Goal: Task Accomplishment & Management: Manage account settings

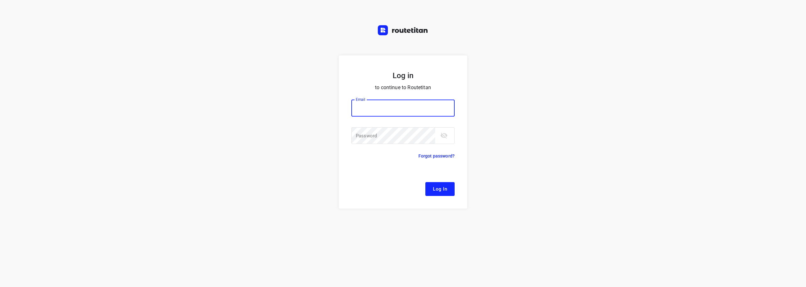
click at [394, 106] on input "email" at bounding box center [402, 107] width 103 height 17
type input "remco@fruitopjewerk.nl"
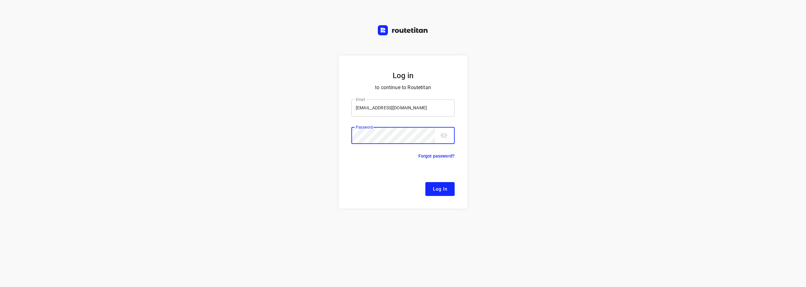
click at [425, 182] on button "Log In" at bounding box center [439, 189] width 29 height 14
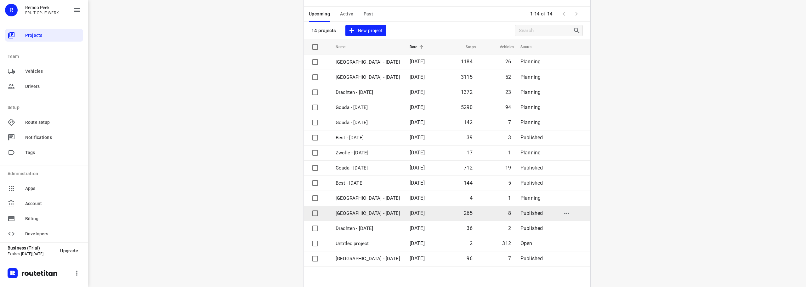
scroll to position [46, 0]
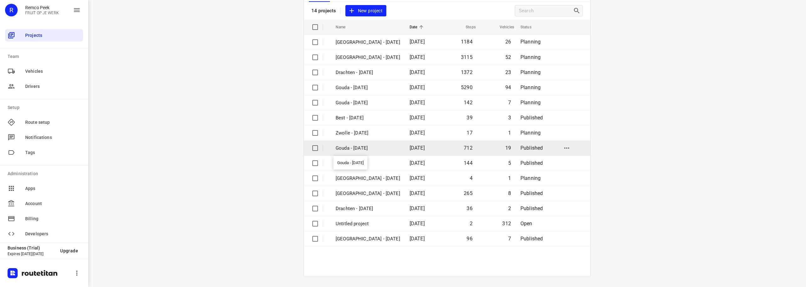
click at [374, 149] on p "Gouda - [DATE]" at bounding box center [368, 147] width 65 height 7
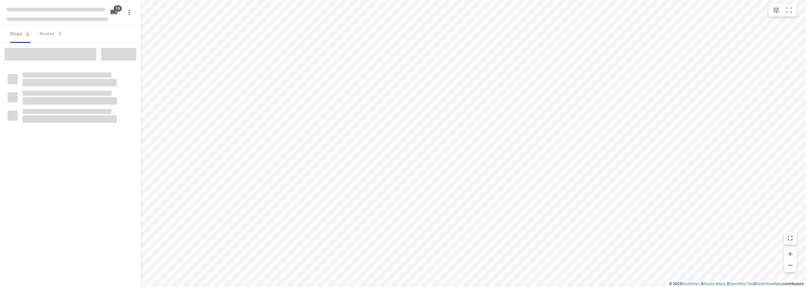
checkbox input "true"
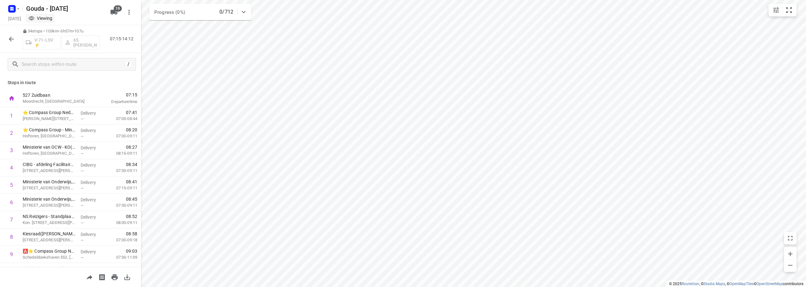
click at [84, 86] on div "Stops in route 527 Zuidbaan Moordrecht, Netherlands 07:15 Departure time 1 ⭐ Co…" at bounding box center [70, 171] width 141 height 191
click at [9, 39] on icon "button" at bounding box center [11, 39] width 5 height 5
click at [12, 37] on icon "button" at bounding box center [12, 39] width 8 height 8
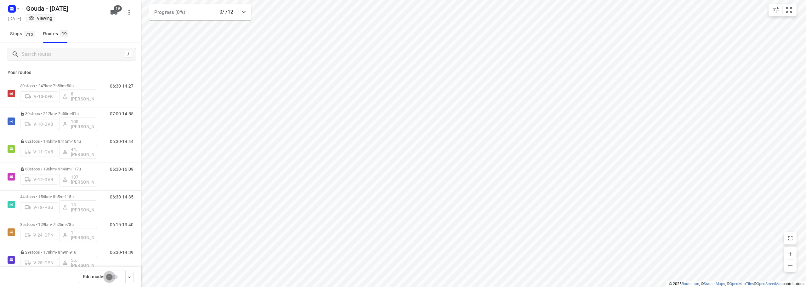
click at [115, 275] on input "checkbox" at bounding box center [109, 277] width 36 height 12
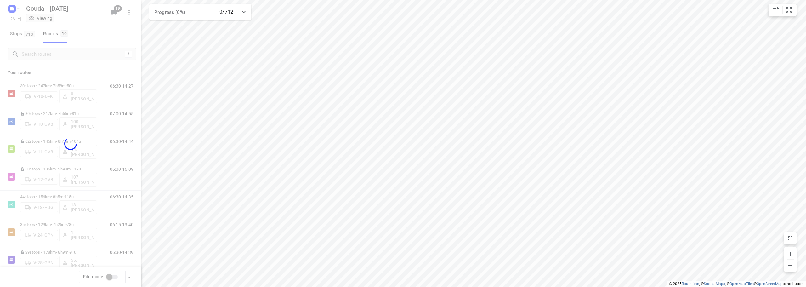
checkbox input "true"
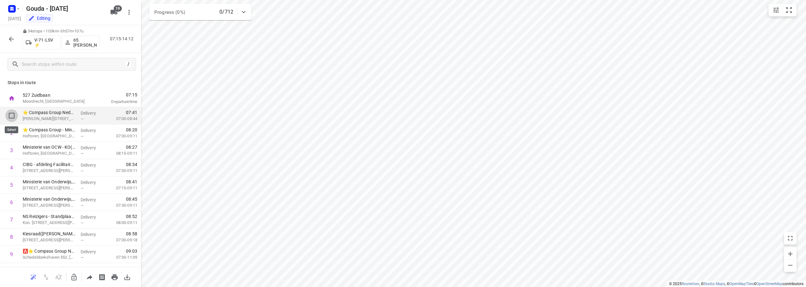
click at [6, 111] on input "checkbox" at bounding box center [11, 115] width 13 height 13
checkbox input "true"
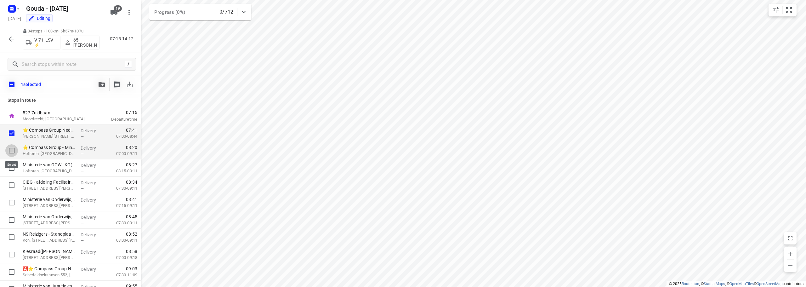
click at [11, 151] on input "checkbox" at bounding box center [11, 150] width 13 height 13
checkbox input "true"
click at [14, 164] on input "checkbox" at bounding box center [11, 167] width 13 height 13
checkbox input "true"
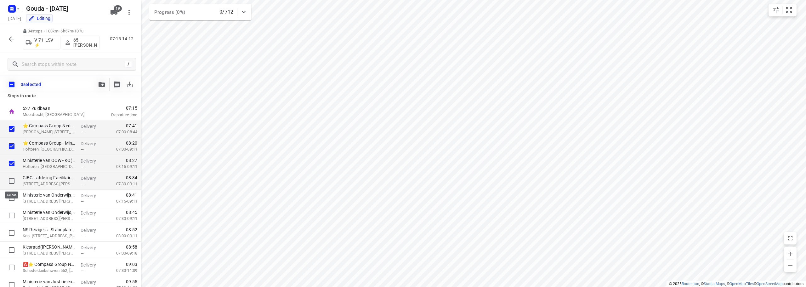
click at [12, 177] on input "checkbox" at bounding box center [11, 180] width 13 height 13
checkbox input "true"
click at [13, 197] on input "checkbox" at bounding box center [11, 198] width 13 height 13
checkbox input "true"
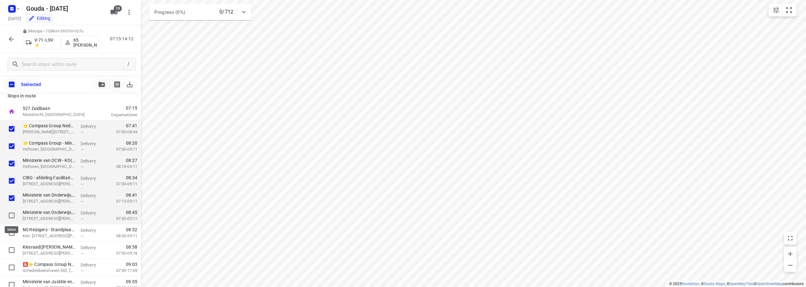
click at [11, 213] on input "checkbox" at bounding box center [11, 215] width 13 height 13
checkbox input "true"
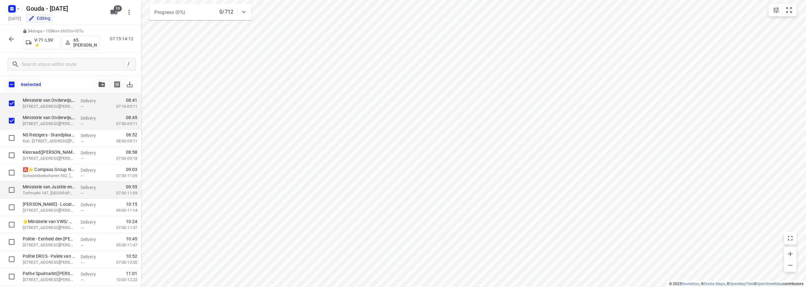
scroll to position [114, 0]
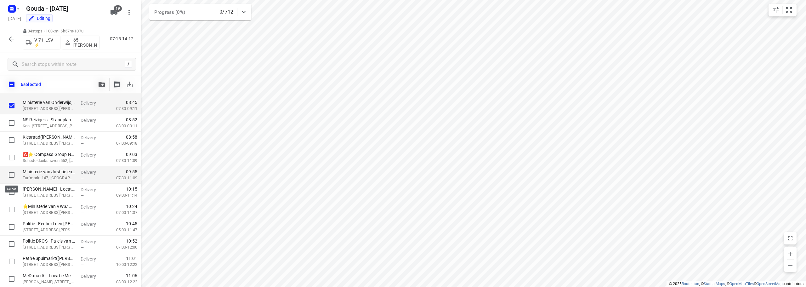
click at [8, 173] on input "checkbox" at bounding box center [11, 174] width 13 height 13
checkbox input "true"
click at [13, 157] on input "checkbox" at bounding box center [11, 157] width 13 height 13
checkbox input "true"
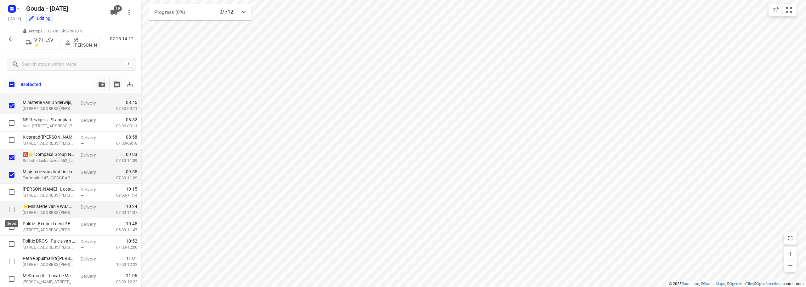
click at [11, 210] on input "checkbox" at bounding box center [11, 209] width 13 height 13
checkbox input "true"
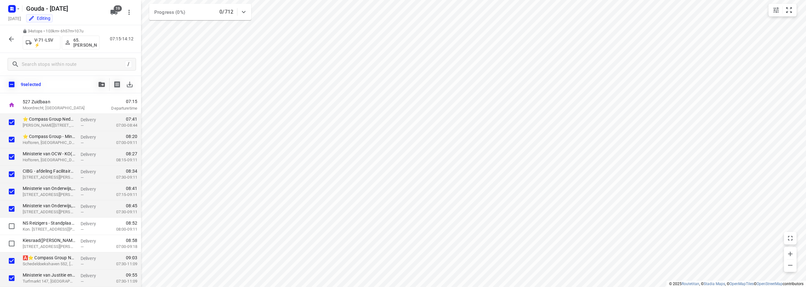
scroll to position [0, 0]
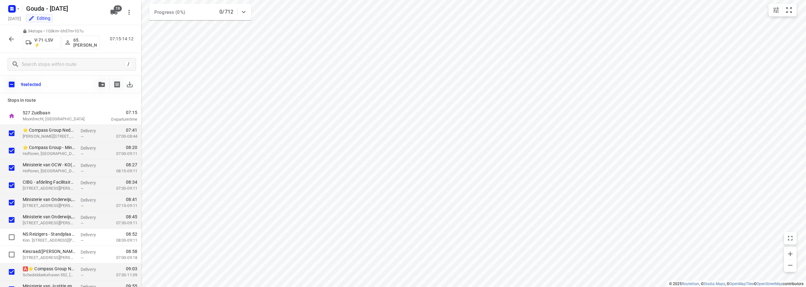
click at [74, 96] on div "Stops in route 527 Zuidbaan Moordrecht, Netherlands 07:15 Departure time ⭐ Comp…" at bounding box center [70, 190] width 141 height 194
click at [86, 93] on div "9 selected" at bounding box center [70, 85] width 141 height 18
click at [15, 81] on input "checkbox" at bounding box center [11, 84] width 13 height 13
checkbox input "true"
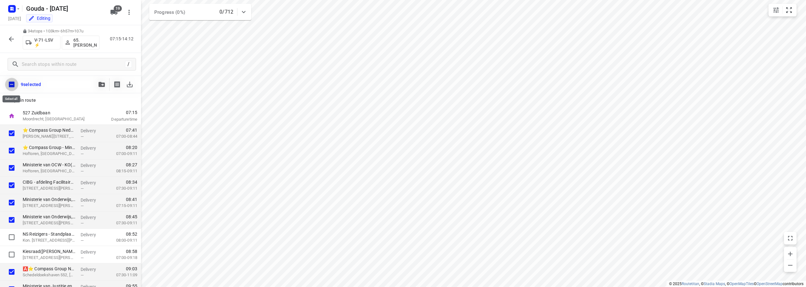
checkbox input "true"
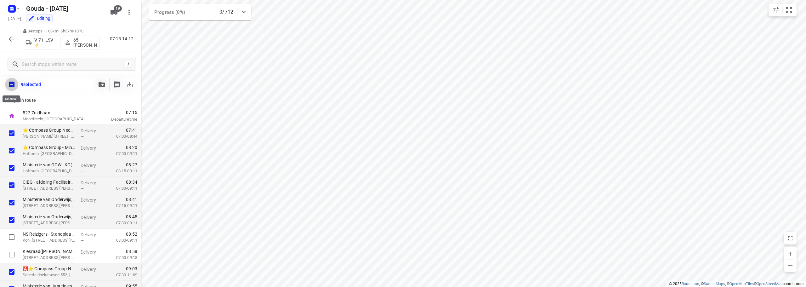
checkbox input "true"
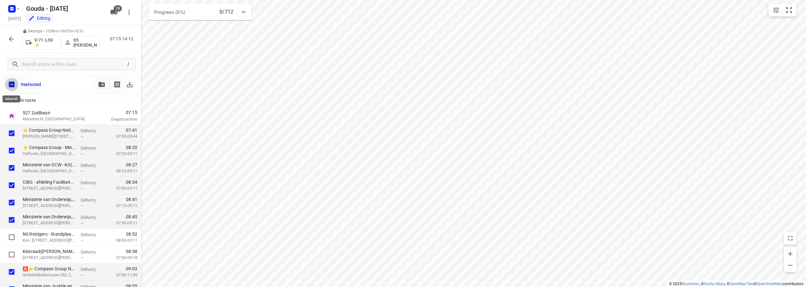
checkbox input "true"
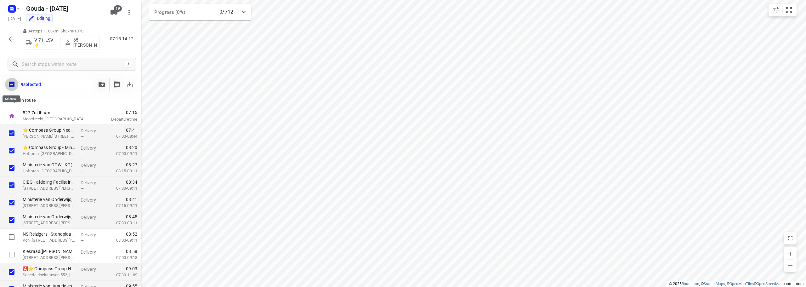
checkbox input "true"
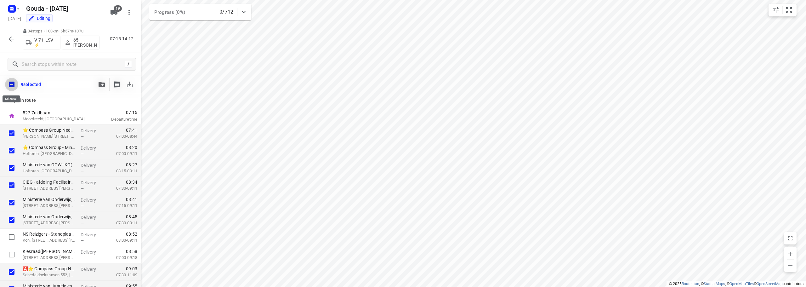
checkbox input "true"
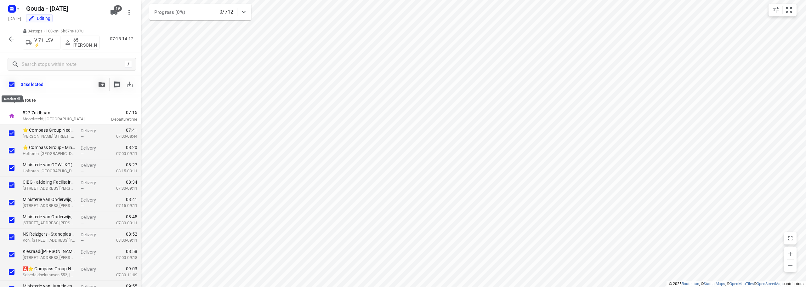
click at [9, 84] on input "checkbox" at bounding box center [11, 84] width 13 height 13
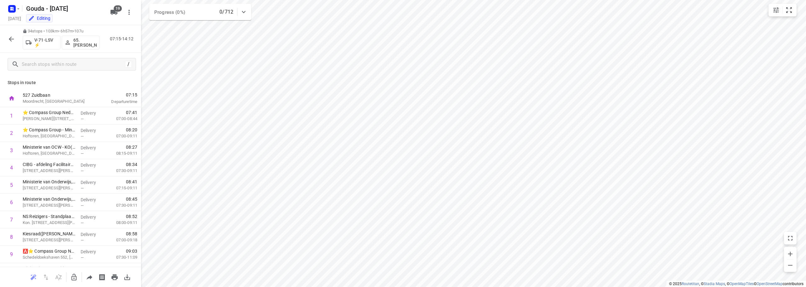
click at [73, 79] on div "Stops in route 527 Zuidbaan Moordrecht, Netherlands 07:15 Departure time 1 ⭐ Co…" at bounding box center [70, 171] width 141 height 191
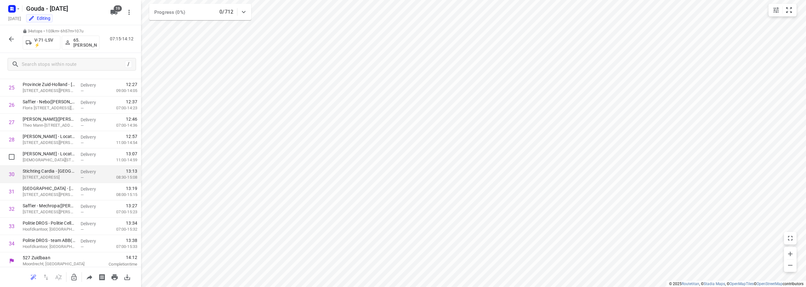
scroll to position [446, 0]
click at [71, 279] on button "button" at bounding box center [74, 277] width 13 height 13
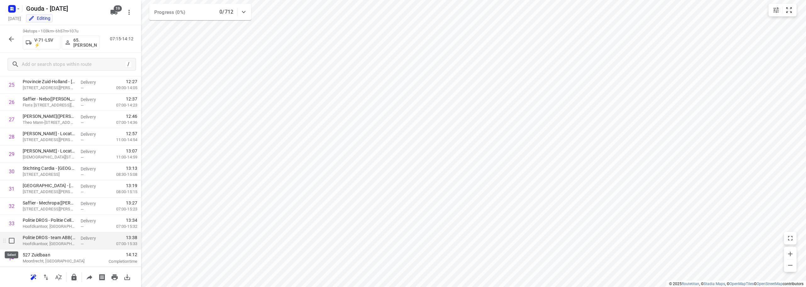
click at [9, 241] on input "checkbox" at bounding box center [11, 240] width 13 height 13
checkbox input "true"
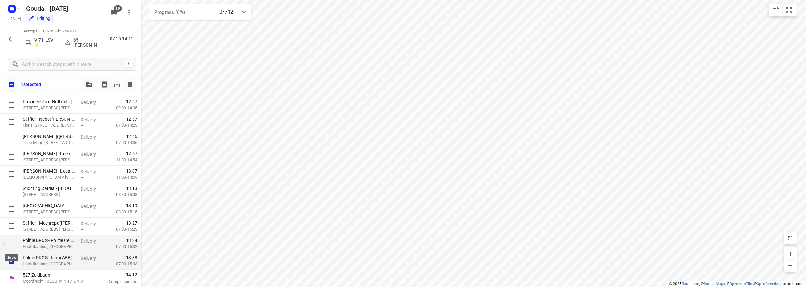
scroll to position [444, 0]
click at [5, 241] on input "checkbox" at bounding box center [11, 243] width 13 height 13
checkbox input "true"
click at [7, 222] on input "checkbox" at bounding box center [11, 226] width 13 height 13
checkbox input "true"
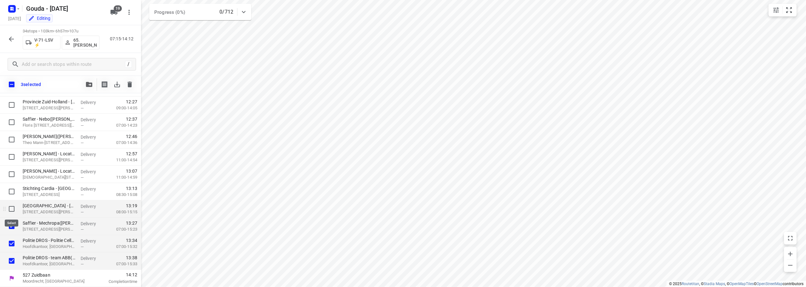
click at [9, 207] on input "checkbox" at bounding box center [11, 208] width 13 height 13
checkbox input "true"
click at [10, 192] on input "checkbox" at bounding box center [11, 191] width 13 height 13
checkbox input "true"
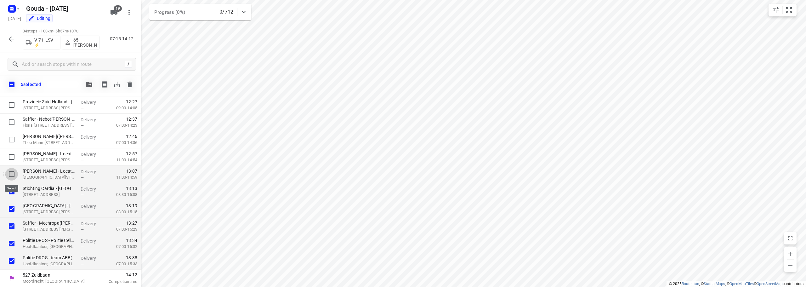
click at [10, 172] on input "checkbox" at bounding box center [11, 174] width 13 height 13
checkbox input "true"
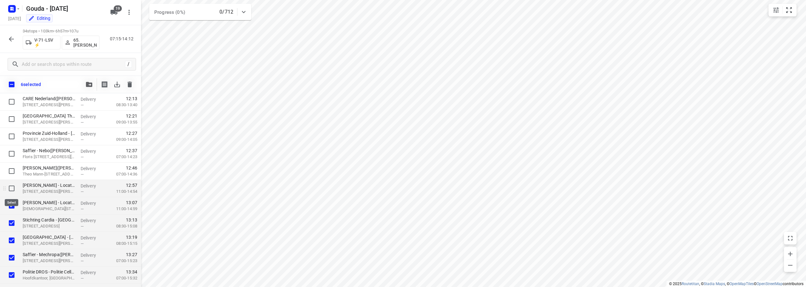
click at [11, 190] on input "checkbox" at bounding box center [11, 188] width 13 height 13
checkbox input "true"
click at [10, 168] on input "checkbox" at bounding box center [11, 171] width 13 height 13
checkbox input "true"
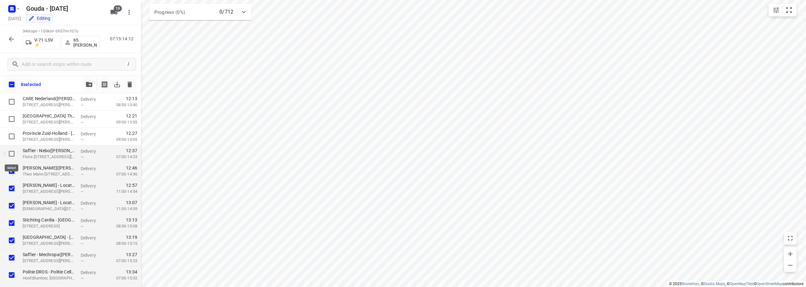
click at [11, 150] on input "checkbox" at bounding box center [11, 153] width 13 height 13
checkbox input "true"
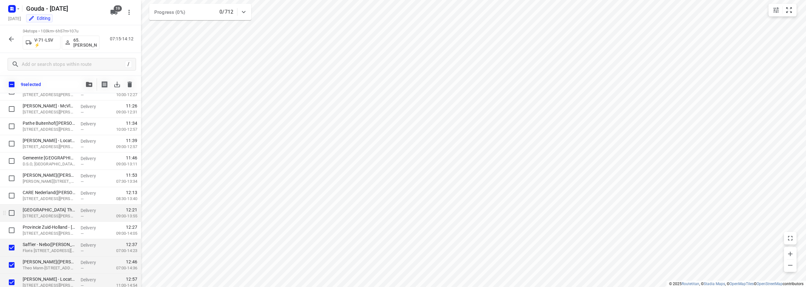
scroll to position [318, 0]
click at [9, 232] on input "checkbox" at bounding box center [11, 230] width 13 height 13
checkbox input "true"
click at [11, 212] on input "checkbox" at bounding box center [11, 213] width 13 height 13
checkbox input "true"
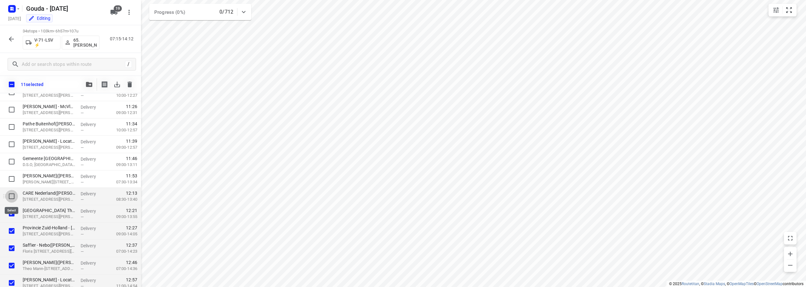
click at [13, 195] on input "checkbox" at bounding box center [11, 196] width 13 height 13
checkbox input "true"
click at [9, 178] on input "checkbox" at bounding box center [11, 178] width 13 height 13
checkbox input "true"
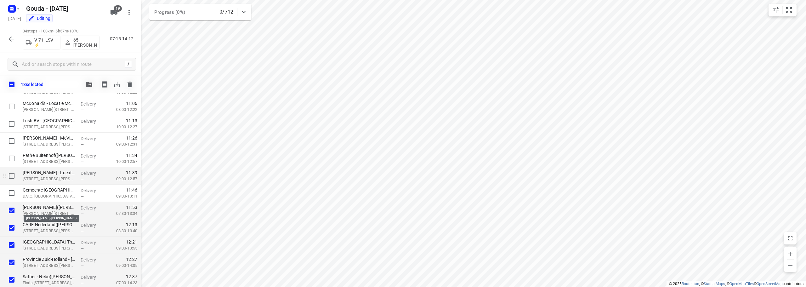
scroll to position [255, 0]
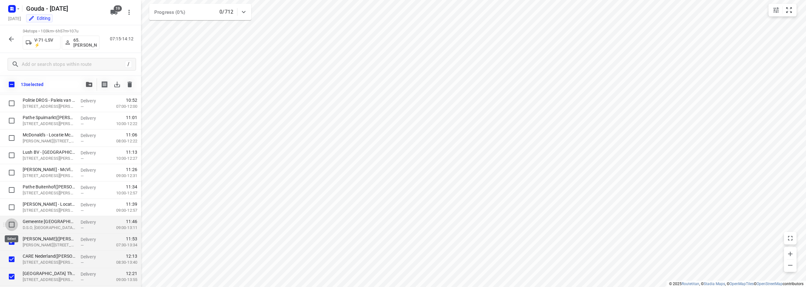
click at [14, 225] on input "checkbox" at bounding box center [11, 224] width 13 height 13
checkbox input "true"
click at [8, 205] on input "checkbox" at bounding box center [11, 207] width 13 height 13
checkbox input "true"
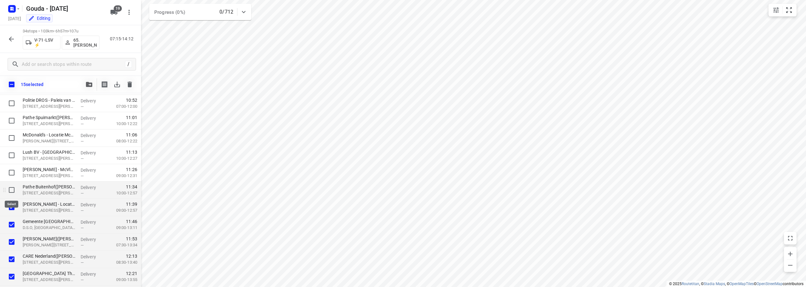
click at [6, 188] on input "checkbox" at bounding box center [11, 189] width 13 height 13
checkbox input "true"
click at [7, 170] on input "checkbox" at bounding box center [11, 172] width 13 height 13
checkbox input "true"
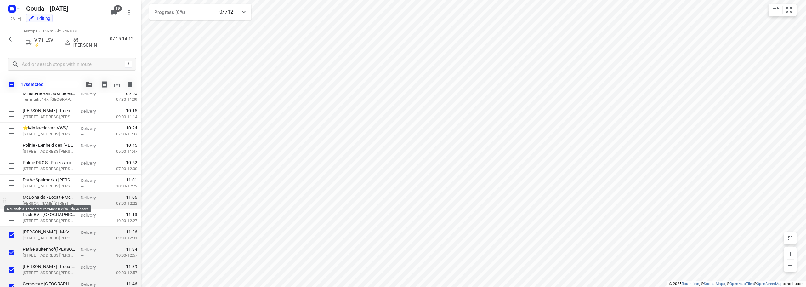
scroll to position [192, 0]
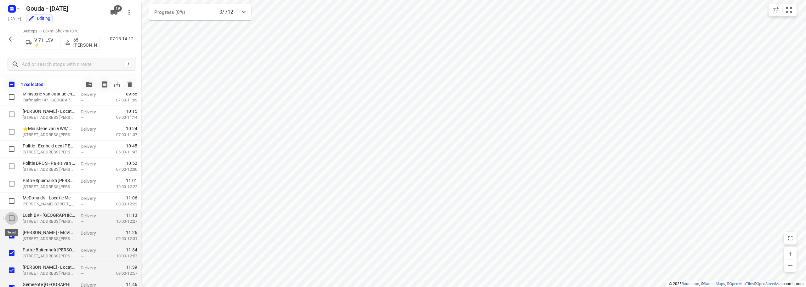
click at [11, 217] on input "checkbox" at bounding box center [11, 218] width 13 height 13
checkbox input "true"
click at [12, 198] on input "checkbox" at bounding box center [11, 201] width 13 height 13
checkbox input "true"
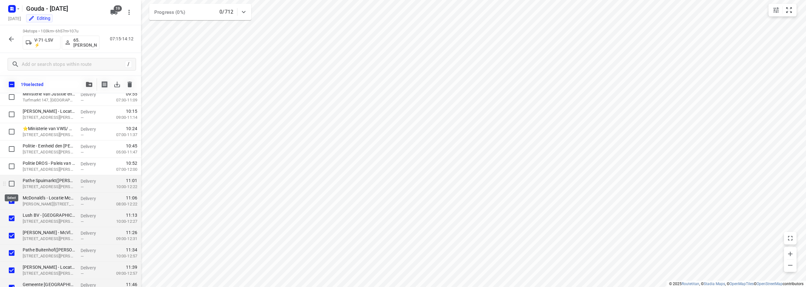
click at [11, 185] on input "checkbox" at bounding box center [11, 183] width 13 height 13
checkbox input "true"
click at [10, 165] on input "checkbox" at bounding box center [11, 166] width 13 height 13
checkbox input "true"
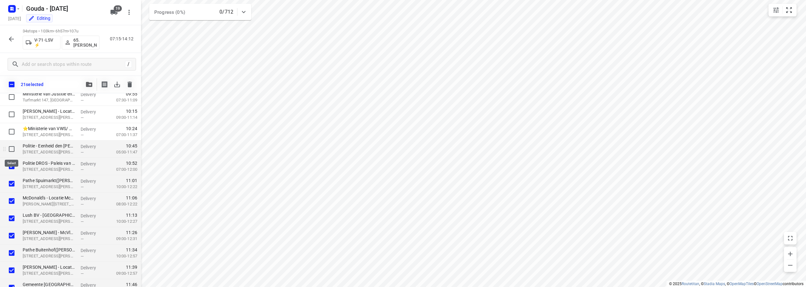
click at [9, 147] on input "checkbox" at bounding box center [11, 149] width 13 height 13
checkbox input "true"
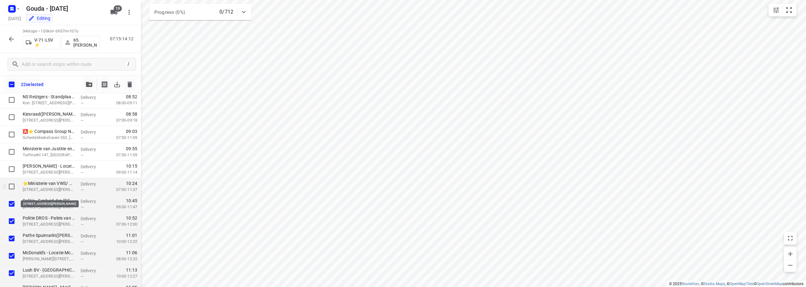
scroll to position [129, 0]
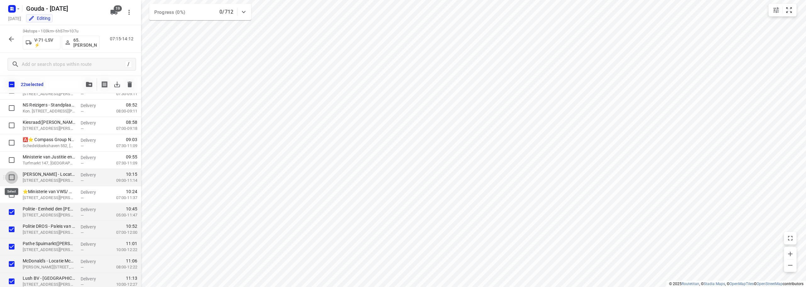
click at [10, 175] on input "checkbox" at bounding box center [11, 177] width 13 height 13
checkbox input "true"
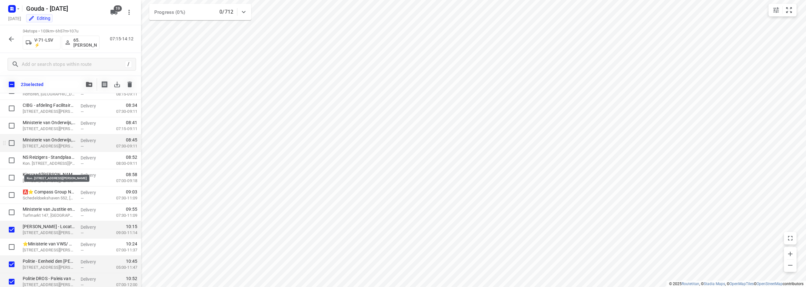
scroll to position [66, 0]
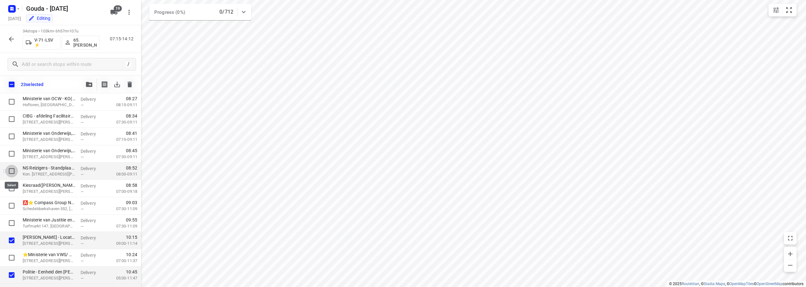
click at [12, 172] on input "checkbox" at bounding box center [11, 171] width 13 height 13
checkbox input "true"
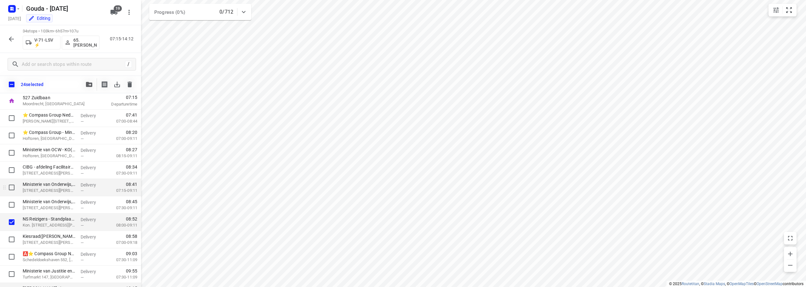
scroll to position [0, 0]
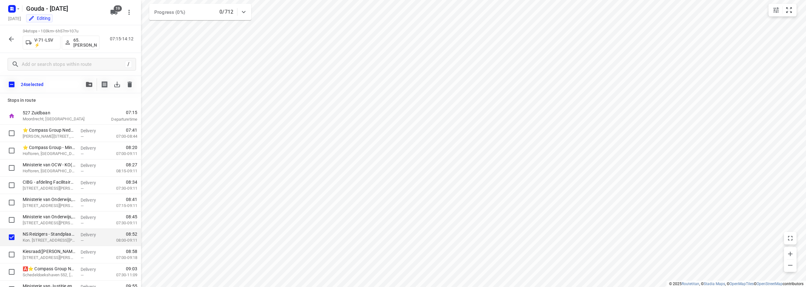
click at [93, 82] on button "button" at bounding box center [89, 84] width 13 height 13
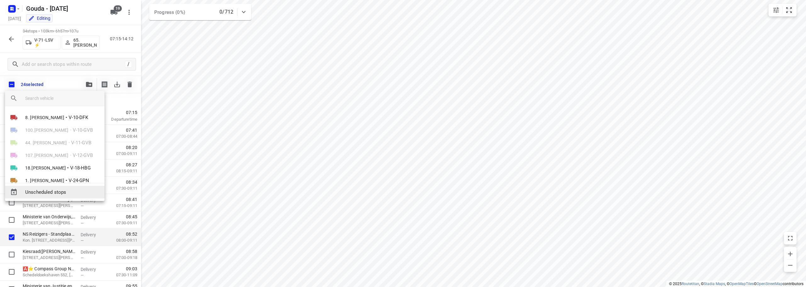
click at [75, 189] on span "Unscheduled stops" at bounding box center [62, 192] width 74 height 7
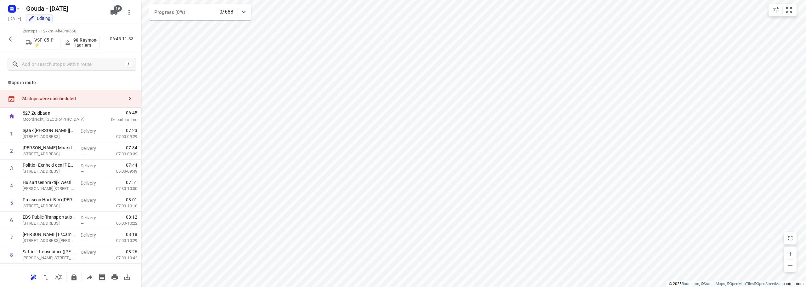
drag, startPoint x: 55, startPoint y: 96, endPoint x: 79, endPoint y: 98, distance: 24.0
click at [55, 96] on div "24 stops were unscheduled" at bounding box center [72, 98] width 102 height 5
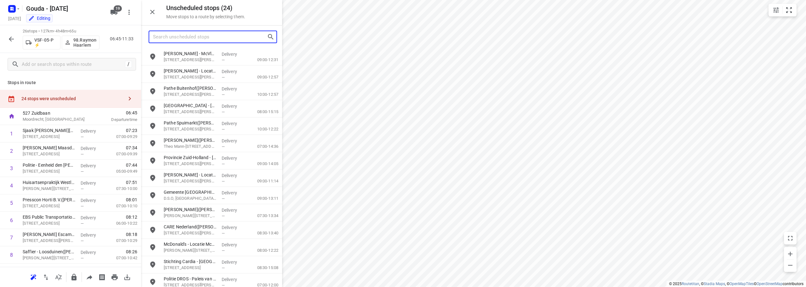
click at [223, 36] on input "Search unscheduled stops" at bounding box center [210, 37] width 114 height 10
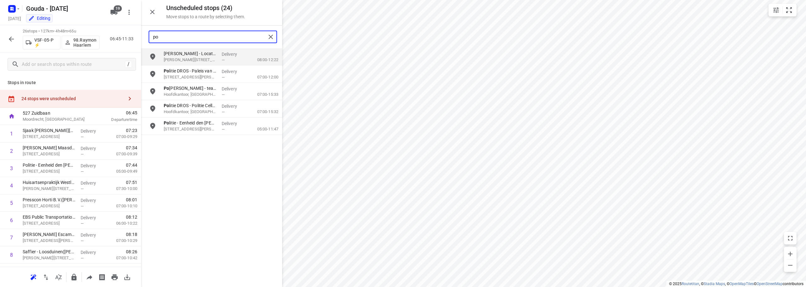
type input "p"
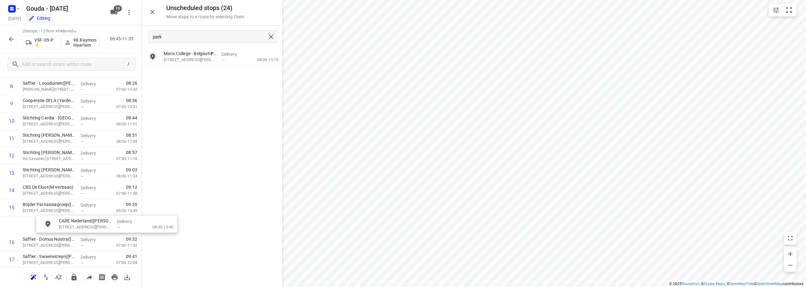
scroll to position [169, 5]
drag, startPoint x: 192, startPoint y: 76, endPoint x: 54, endPoint y: 209, distance: 191.7
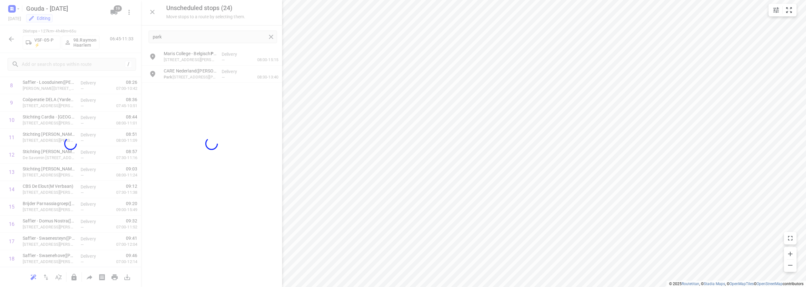
scroll to position [169, 0]
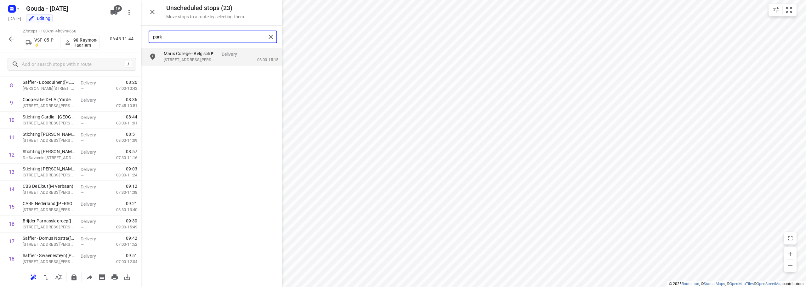
drag, startPoint x: 210, startPoint y: 40, endPoint x: 52, endPoint y: 26, distance: 158.7
click at [92, 42] on div "Unscheduled stops ( 23 ) Move stops to a route by selecting them. park Maris Co…" at bounding box center [70, 143] width 141 height 287
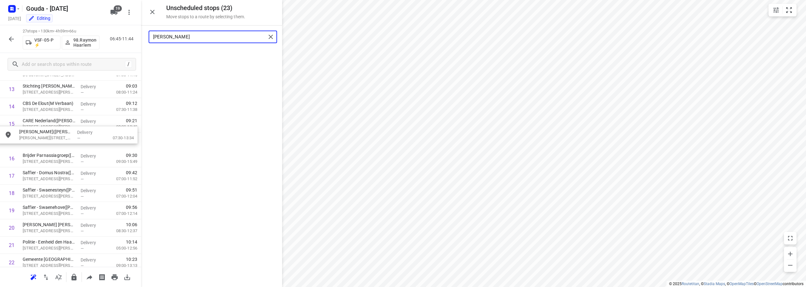
scroll to position [251, 0]
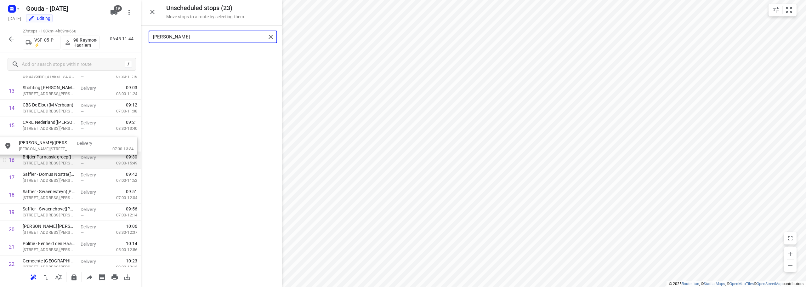
drag, startPoint x: 211, startPoint y: 59, endPoint x: 61, endPoint y: 153, distance: 176.7
drag, startPoint x: 183, startPoint y: 35, endPoint x: 11, endPoint y: 11, distance: 174.4
click at [2, 30] on div "Unscheduled stops ( 22 ) Move stops to a route by selecting them. hoge No stops…" at bounding box center [70, 143] width 141 height 287
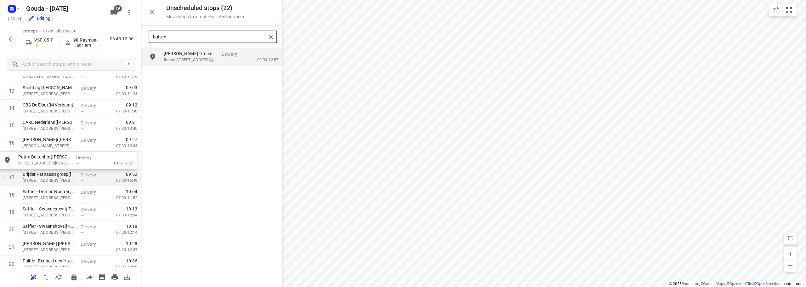
drag, startPoint x: 191, startPoint y: 77, endPoint x: 40, endPoint y: 171, distance: 178.1
type input "buiten"
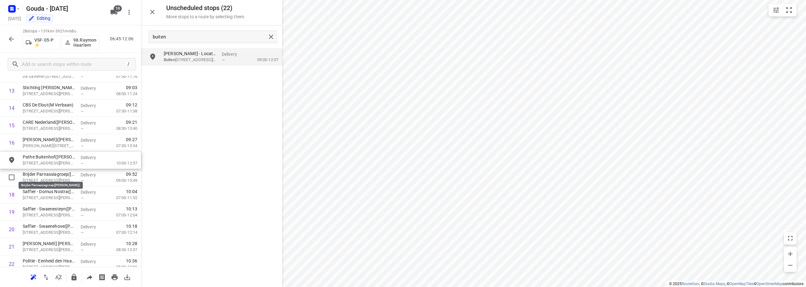
drag, startPoint x: 229, startPoint y: 150, endPoint x: 229, endPoint y: 129, distance: 20.5
click at [229, 150] on div "McDonald's - Locatie Mc Buiten hof B.V.(Shurnel Kwidama) Buiten hof 22, Den Haa…" at bounding box center [211, 167] width 141 height 238
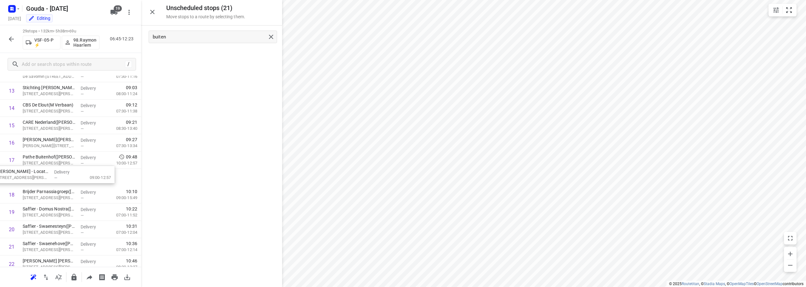
drag, startPoint x: 193, startPoint y: 60, endPoint x: 35, endPoint y: 183, distance: 199.9
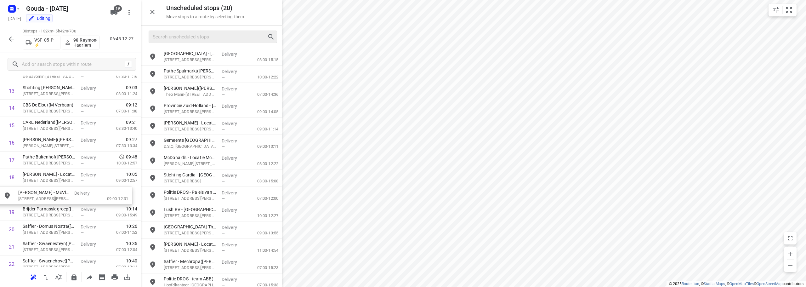
drag, startPoint x: 201, startPoint y: 60, endPoint x: 55, endPoint y: 200, distance: 202.3
drag, startPoint x: 54, startPoint y: 155, endPoint x: 51, endPoint y: 171, distance: 15.9
click at [51, 171] on div "1 Sjaak van Schie B.V. - Maasdijk - Schenkeldijk(Johan van Capelle) Schenkeldij…" at bounding box center [70, 142] width 141 height 537
drag, startPoint x: 195, startPoint y: 72, endPoint x: 54, endPoint y: 195, distance: 186.9
drag, startPoint x: 200, startPoint y: 123, endPoint x: 52, endPoint y: 213, distance: 173.2
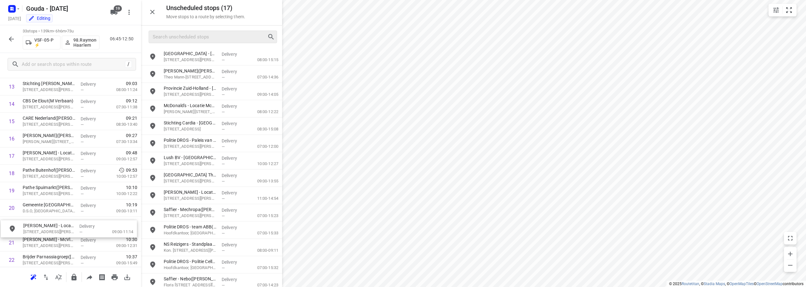
scroll to position [260, 0]
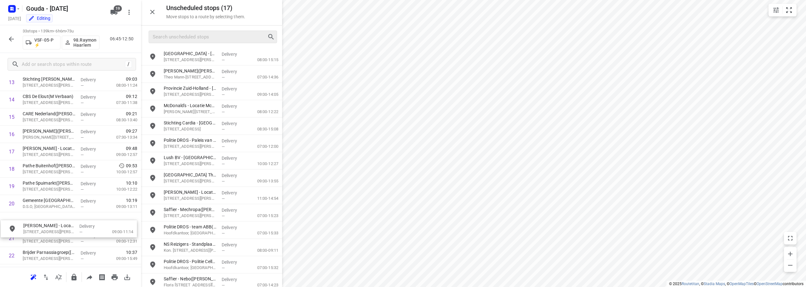
drag, startPoint x: 209, startPoint y: 112, endPoint x: 68, endPoint y: 234, distance: 186.3
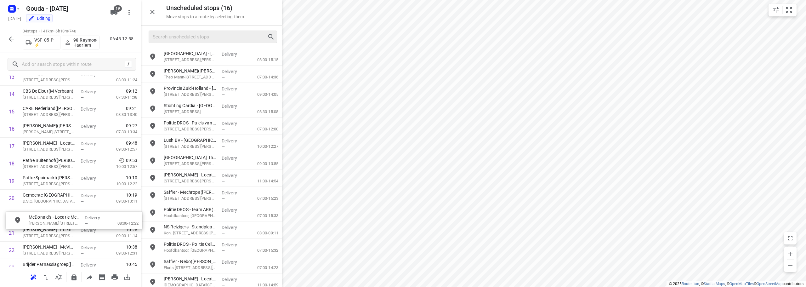
drag, startPoint x: 196, startPoint y: 110, endPoint x: 57, endPoint y: 228, distance: 182.0
drag, startPoint x: 192, startPoint y: 36, endPoint x: 195, endPoint y: 21, distance: 15.7
click at [192, 36] on input "Search unscheduled stops" at bounding box center [210, 37] width 114 height 10
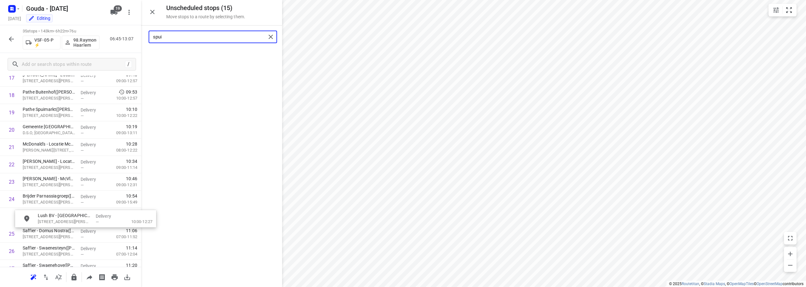
scroll to position [333, 0]
drag, startPoint x: 198, startPoint y: 61, endPoint x: 56, endPoint y: 211, distance: 205.9
type input "spui"
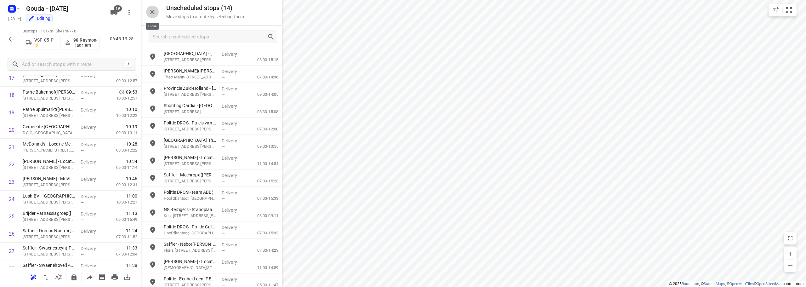
click at [155, 14] on icon "button" at bounding box center [153, 12] width 8 height 8
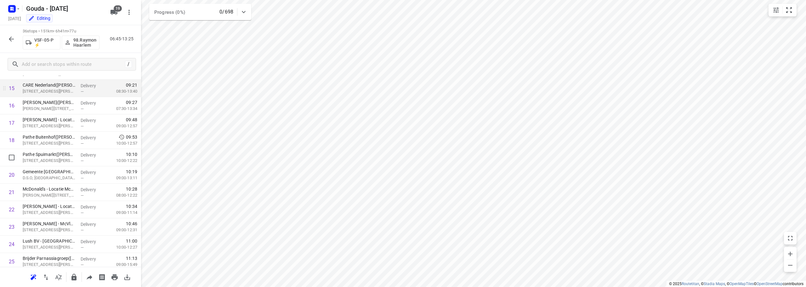
scroll to position [238, 0]
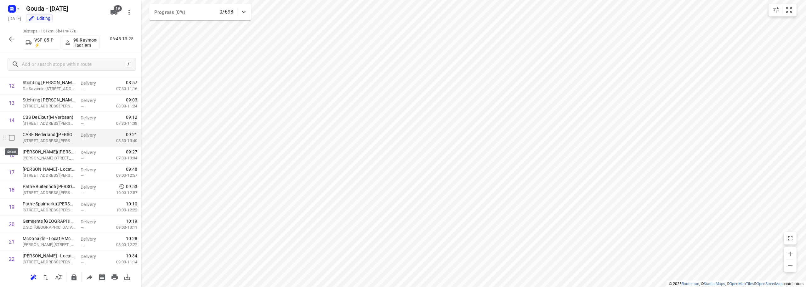
click at [11, 138] on input "checkbox" at bounding box center [11, 137] width 13 height 13
checkbox input "true"
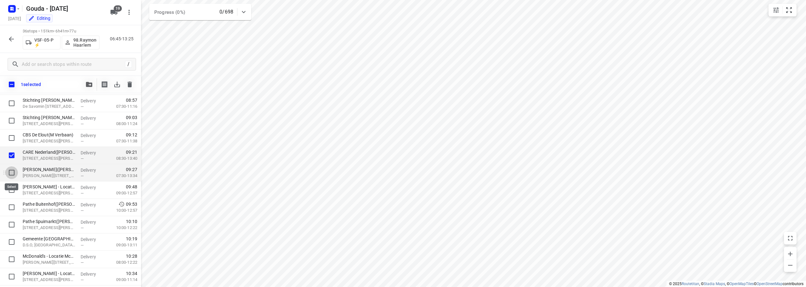
click at [13, 175] on input "checkbox" at bounding box center [11, 172] width 13 height 13
checkbox input "true"
drag, startPoint x: 11, startPoint y: 189, endPoint x: 11, endPoint y: 210, distance: 20.8
click at [11, 193] on input "checkbox" at bounding box center [11, 189] width 13 height 13
checkbox input "true"
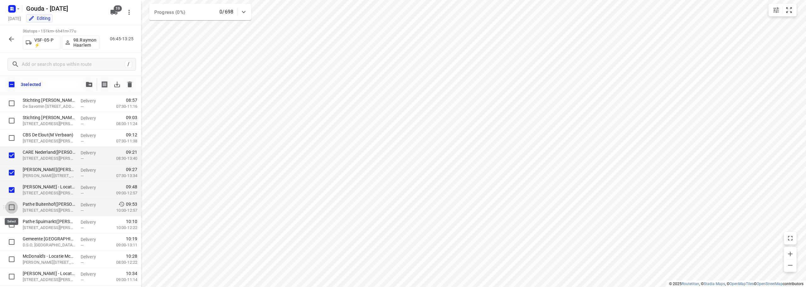
click at [10, 213] on input "checkbox" at bounding box center [11, 207] width 13 height 13
checkbox input "true"
click at [10, 223] on input "checkbox" at bounding box center [11, 224] width 13 height 13
checkbox input "true"
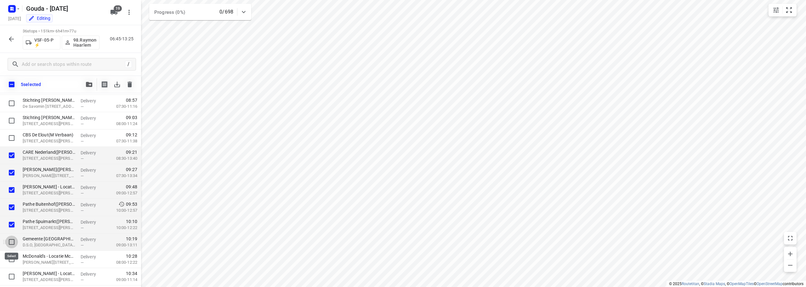
click at [9, 246] on input "checkbox" at bounding box center [11, 241] width 13 height 13
checkbox input "true"
click at [11, 261] on input "checkbox" at bounding box center [11, 259] width 13 height 13
checkbox input "true"
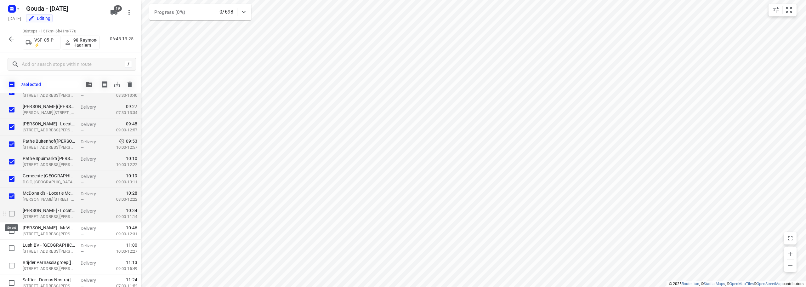
click at [11, 214] on input "checkbox" at bounding box center [11, 213] width 13 height 13
checkbox input "true"
click at [9, 240] on div at bounding box center [10, 248] width 20 height 17
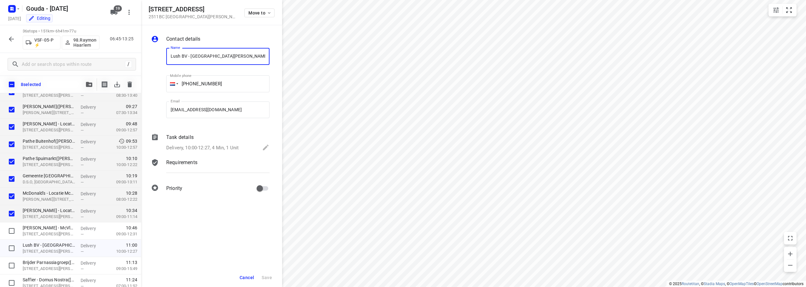
click at [246, 273] on button "Cancel" at bounding box center [247, 277] width 20 height 11
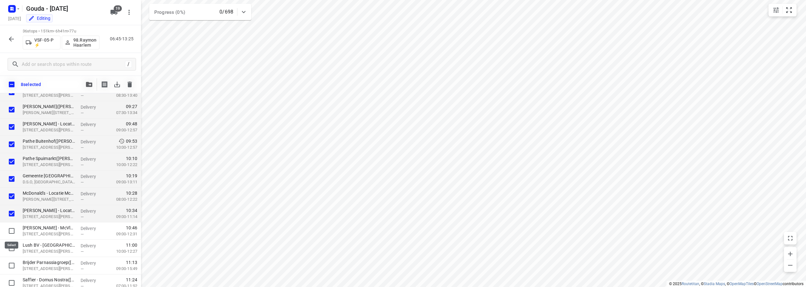
drag, startPoint x: 12, startPoint y: 232, endPoint x: 138, endPoint y: 216, distance: 127.0
click at [13, 232] on input "checkbox" at bounding box center [11, 230] width 13 height 13
checkbox input "true"
click at [88, 77] on div "9 selected" at bounding box center [70, 85] width 141 height 18
click at [88, 80] on button "button" at bounding box center [89, 84] width 13 height 13
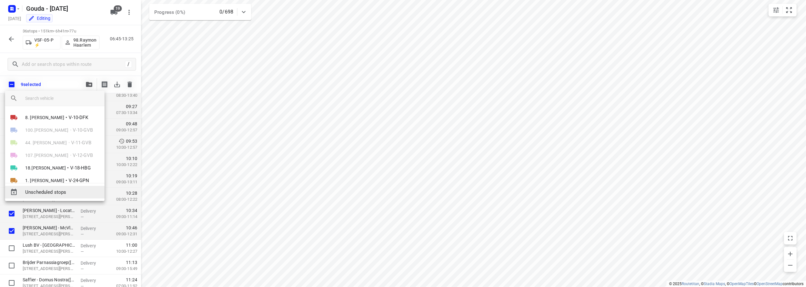
click at [76, 189] on span "Unscheduled stops" at bounding box center [62, 192] width 74 height 7
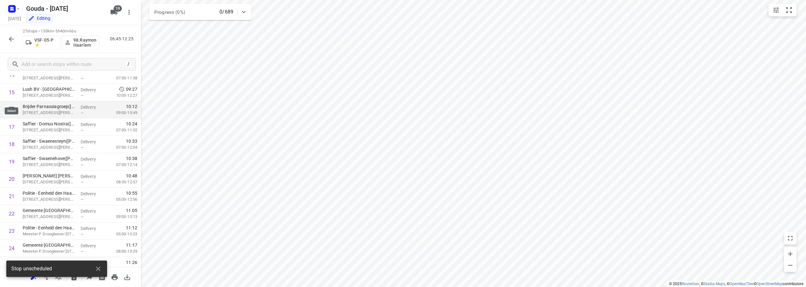
scroll to position [270, 0]
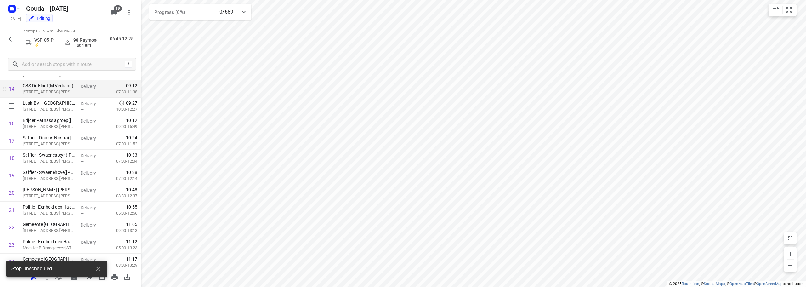
click at [14, 111] on input "checkbox" at bounding box center [11, 106] width 13 height 13
checkbox input "true"
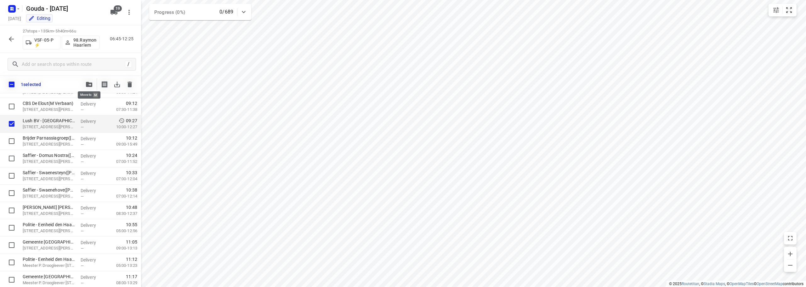
click at [86, 83] on span "button" at bounding box center [89, 84] width 8 height 5
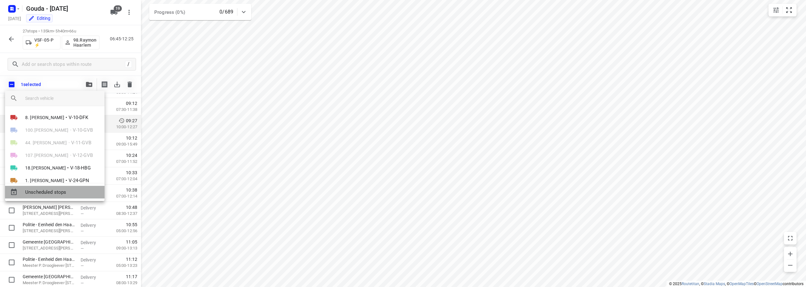
click at [71, 192] on span "Unscheduled stops" at bounding box center [62, 192] width 74 height 7
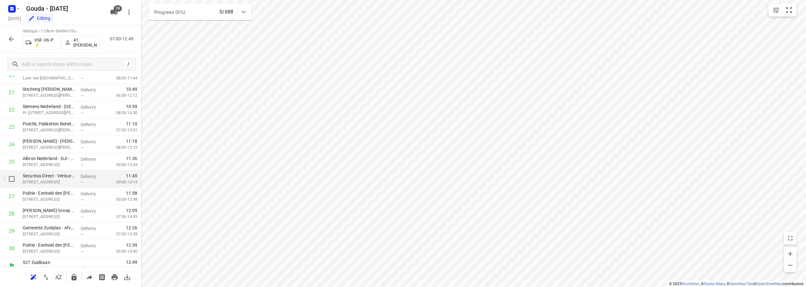
scroll to position [395, 0]
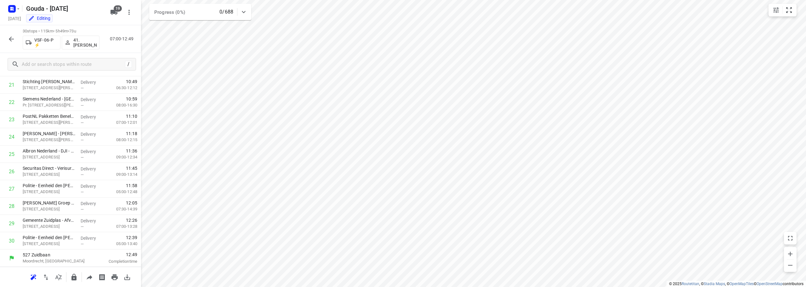
click at [11, 40] on icon "button" at bounding box center [12, 39] width 8 height 8
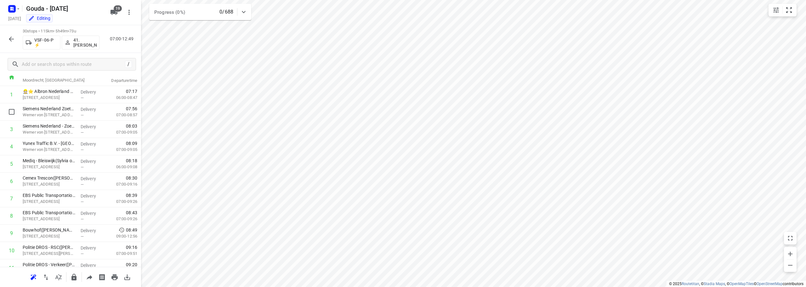
scroll to position [0, 0]
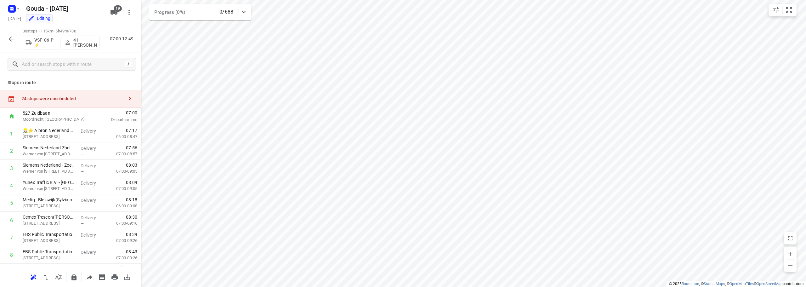
click at [58, 100] on div "24 stops were unscheduled" at bounding box center [72, 98] width 102 height 5
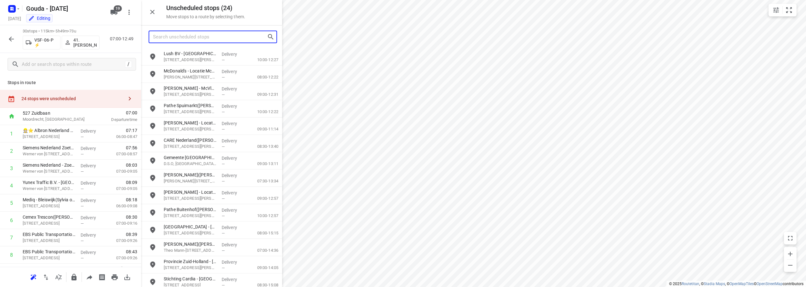
click at [184, 36] on input "Search unscheduled stops" at bounding box center [210, 37] width 114 height 10
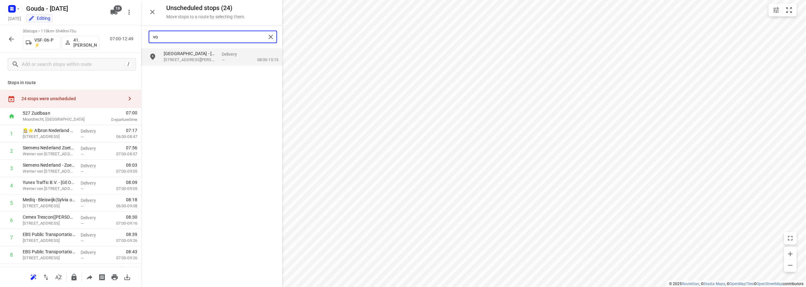
type input "v"
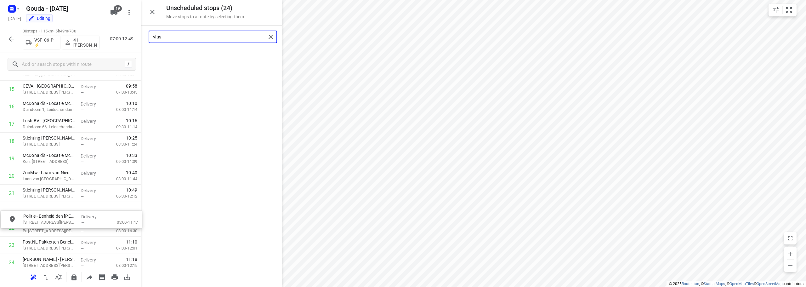
scroll to position [287, 0]
drag, startPoint x: 211, startPoint y: 65, endPoint x: 62, endPoint y: 218, distance: 213.7
type input "vlas"
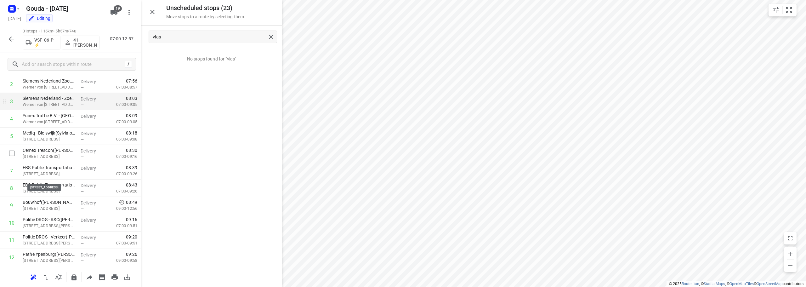
scroll to position [0, 0]
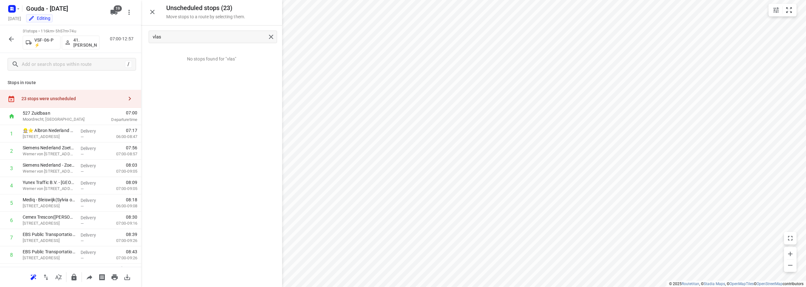
click at [48, 96] on div "23 stops were unscheduled" at bounding box center [72, 98] width 102 height 5
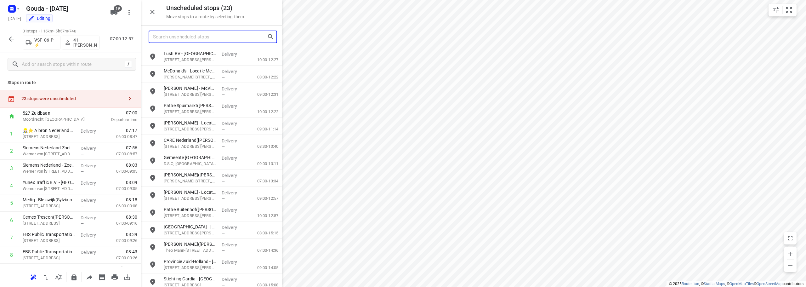
click at [212, 39] on input "Search unscheduled stops" at bounding box center [210, 37] width 114 height 10
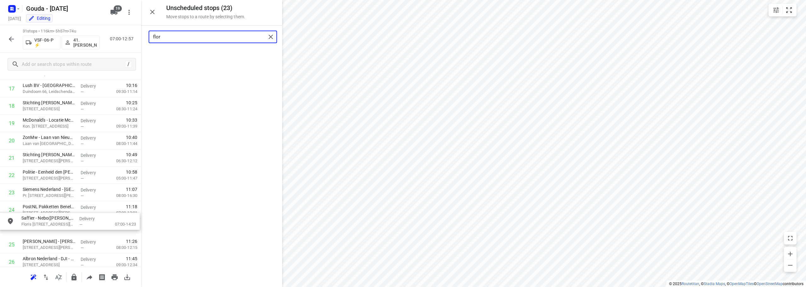
scroll to position [322, 0]
drag, startPoint x: 196, startPoint y: 63, endPoint x: 50, endPoint y: 207, distance: 205.2
drag, startPoint x: 206, startPoint y: 38, endPoint x: 45, endPoint y: 19, distance: 161.9
click at [30, 37] on div "Unscheduled stops ( 22 ) Move stops to a route by selecting them. flor No stops…" at bounding box center [70, 143] width 141 height 287
drag, startPoint x: 179, startPoint y: 58, endPoint x: 35, endPoint y: 218, distance: 215.3
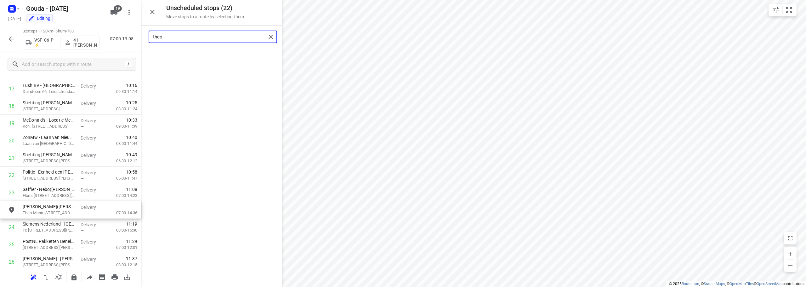
type input "theo"
drag, startPoint x: 205, startPoint y: 37, endPoint x: 99, endPoint y: 28, distance: 107.1
click at [72, 39] on div "Unscheduled stops ( 21 ) Move stops to a route by selecting them. theo No stops…" at bounding box center [70, 143] width 141 height 287
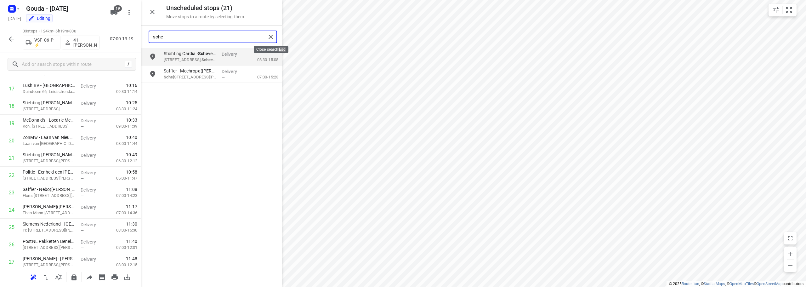
type input "sche"
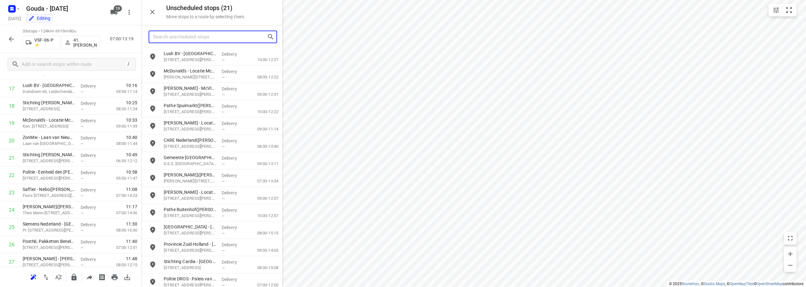
click at [215, 38] on input "Search unscheduled stops" at bounding box center [210, 37] width 114 height 10
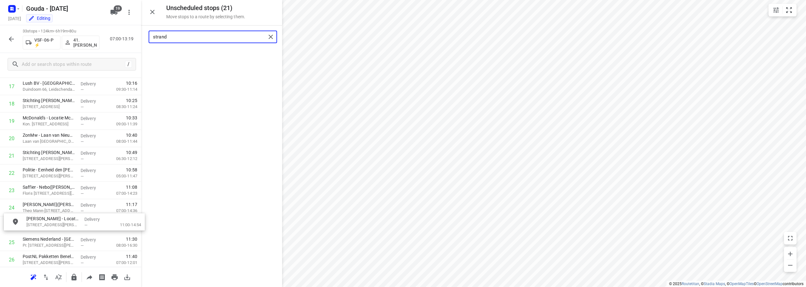
scroll to position [328, 0]
drag, startPoint x: 196, startPoint y: 53, endPoint x: 55, endPoint y: 223, distance: 221.1
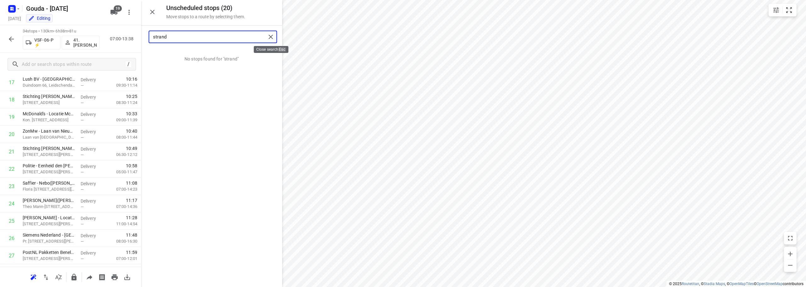
type input "strand"
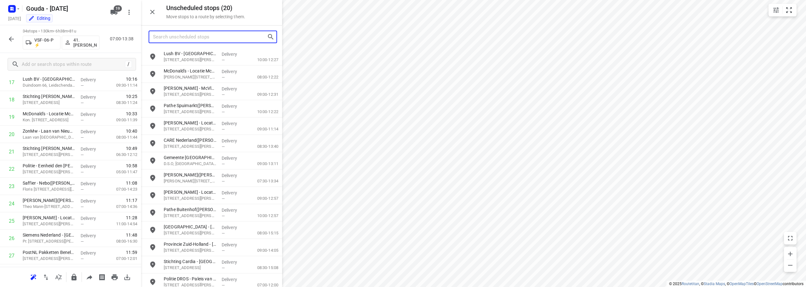
click at [218, 37] on input "Search unscheduled stops" at bounding box center [210, 37] width 114 height 10
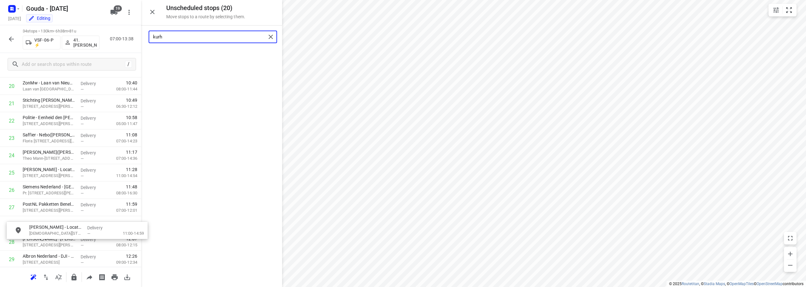
scroll to position [377, 0]
drag, startPoint x: 197, startPoint y: 61, endPoint x: 49, endPoint y: 195, distance: 199.4
drag, startPoint x: 223, startPoint y: 36, endPoint x: 0, endPoint y: 38, distance: 222.9
click at [0, 39] on div "Unscheduled stops ( 19 ) Move stops to a route by selecting them. kurh No stops…" at bounding box center [70, 143] width 141 height 287
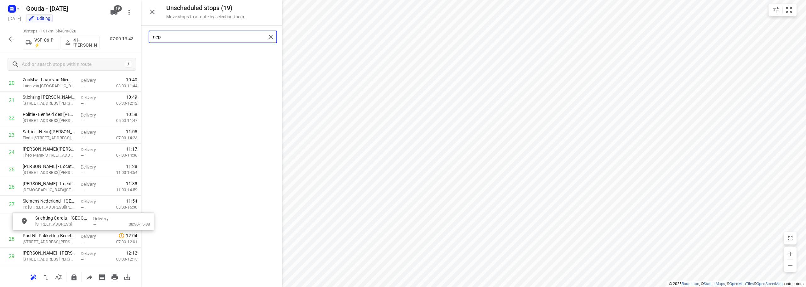
scroll to position [380, 0]
drag, startPoint x: 182, startPoint y: 54, endPoint x: 40, endPoint y: 205, distance: 207.8
drag, startPoint x: 197, startPoint y: 39, endPoint x: 0, endPoint y: 29, distance: 197.0
click at [0, 30] on div "Unscheduled stops ( 18 ) Move stops to a route by selecting them. nep No stops …" at bounding box center [70, 143] width 141 height 287
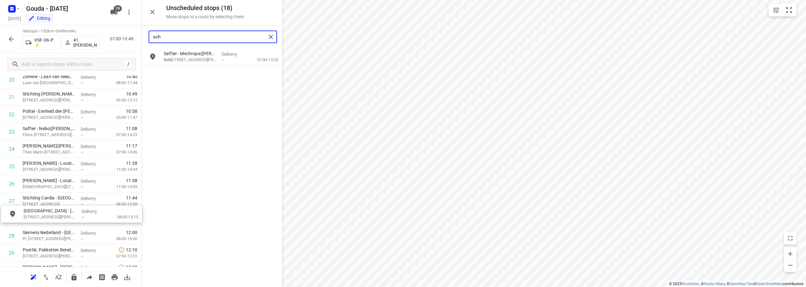
drag, startPoint x: 195, startPoint y: 58, endPoint x: 55, endPoint y: 217, distance: 211.8
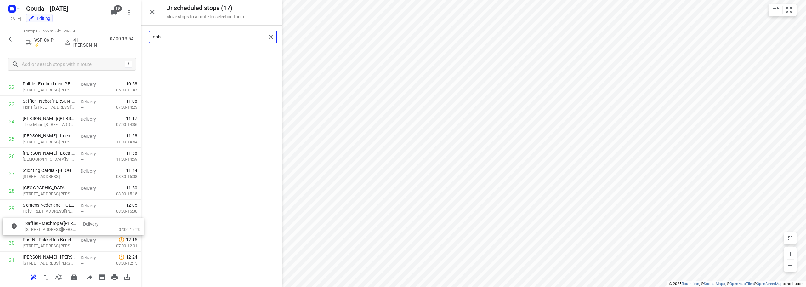
scroll to position [412, 0]
drag, startPoint x: 185, startPoint y: 62, endPoint x: 40, endPoint y: 215, distance: 211.3
type input "sch"
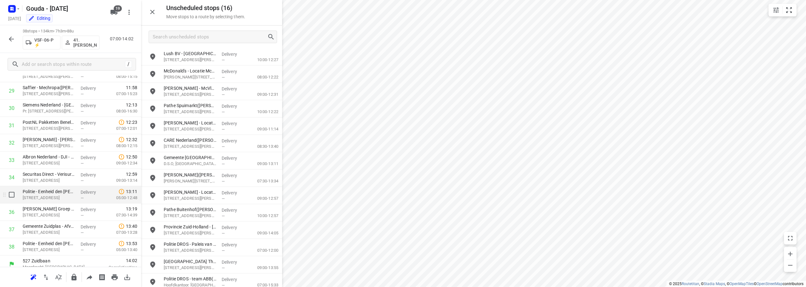
scroll to position [533, 0]
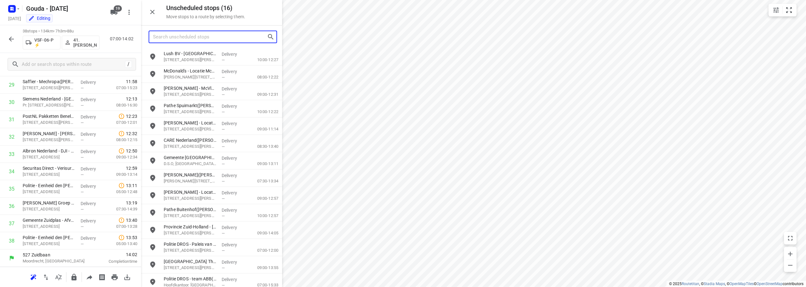
click at [217, 36] on input "Search unscheduled stops" at bounding box center [210, 37] width 114 height 10
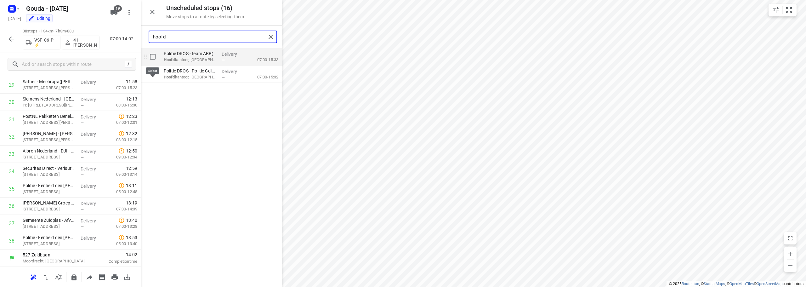
type input "hoofd"
click at [155, 58] on input "grid" at bounding box center [152, 56] width 13 height 13
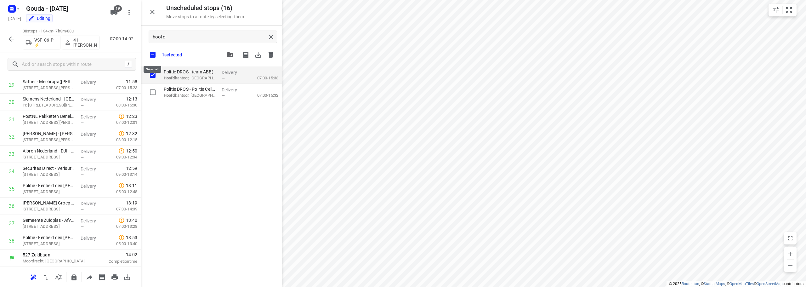
checkbox input "true"
click at [152, 56] on input "checkbox" at bounding box center [152, 54] width 13 height 13
checkbox input "false"
checkbox input "true"
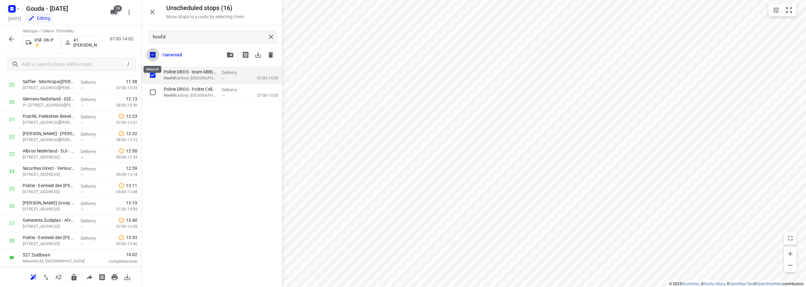
checkbox input "true"
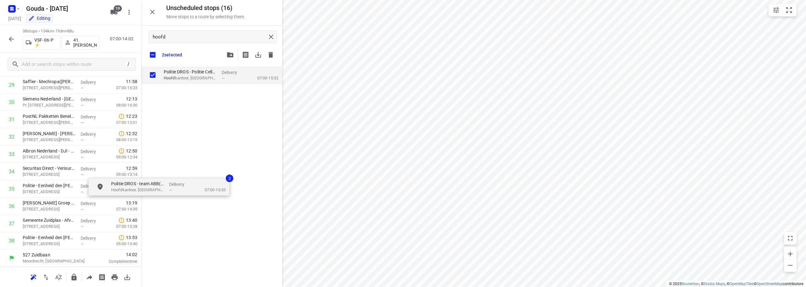
checkbox input "true"
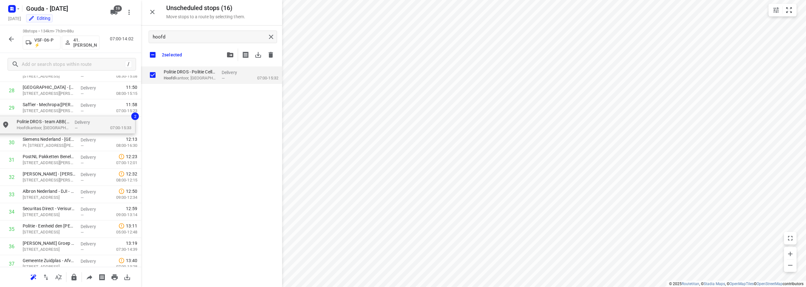
scroll to position [511, 0]
drag, startPoint x: 188, startPoint y: 74, endPoint x: 33, endPoint y: 139, distance: 167.8
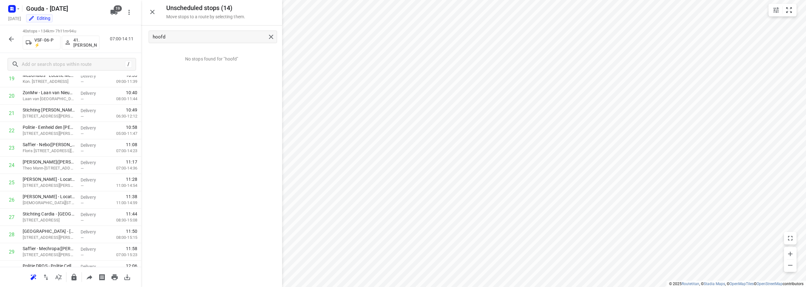
scroll to position [568, 0]
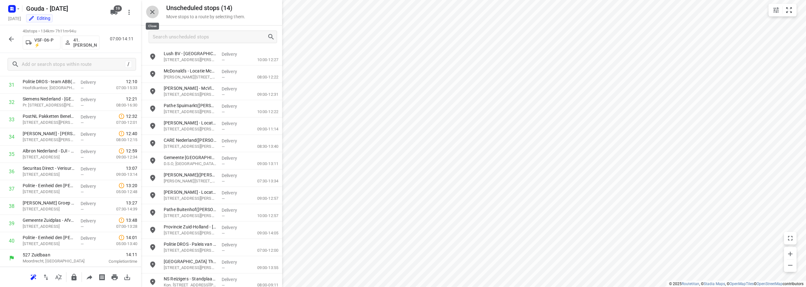
click at [153, 17] on button "button" at bounding box center [152, 12] width 13 height 13
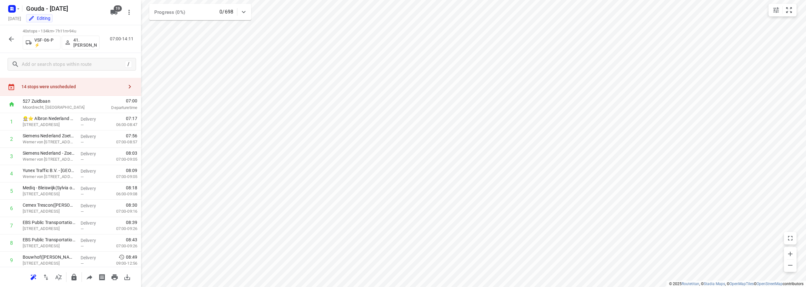
scroll to position [0, 0]
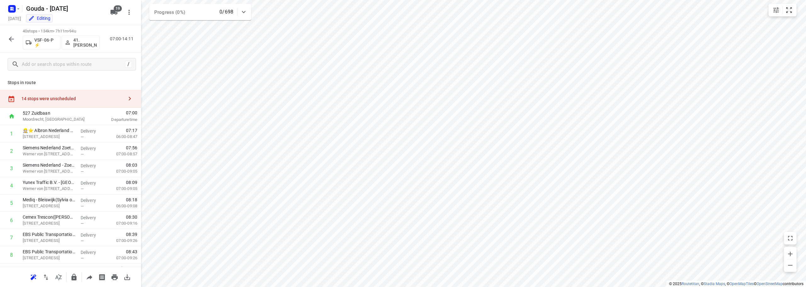
click at [62, 98] on div "14 stops were unscheduled" at bounding box center [72, 98] width 102 height 5
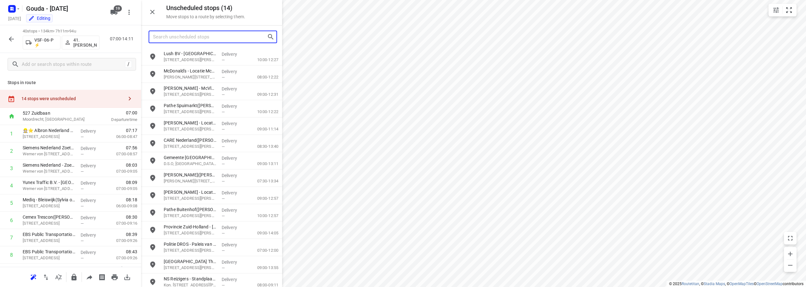
click at [203, 42] on input "Search unscheduled stops" at bounding box center [210, 37] width 114 height 10
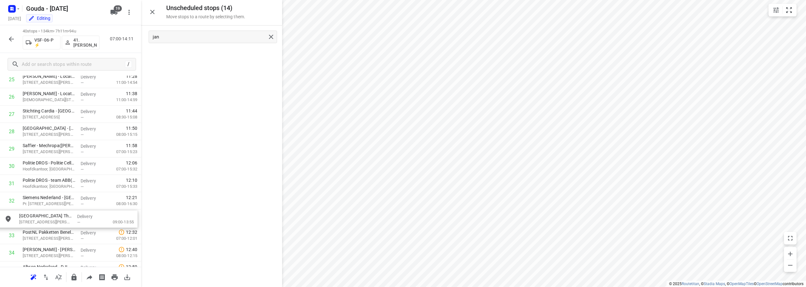
scroll to position [472, 0]
drag, startPoint x: 229, startPoint y: 61, endPoint x: 81, endPoint y: 210, distance: 209.7
drag, startPoint x: 201, startPoint y: 34, endPoint x: 0, endPoint y: 47, distance: 201.5
click at [0, 48] on div "Unscheduled stops ( 13 ) Move stops to a route by selecting them. jan No stops …" at bounding box center [70, 143] width 141 height 287
drag, startPoint x: 205, startPoint y: 57, endPoint x: 67, endPoint y: 214, distance: 208.7
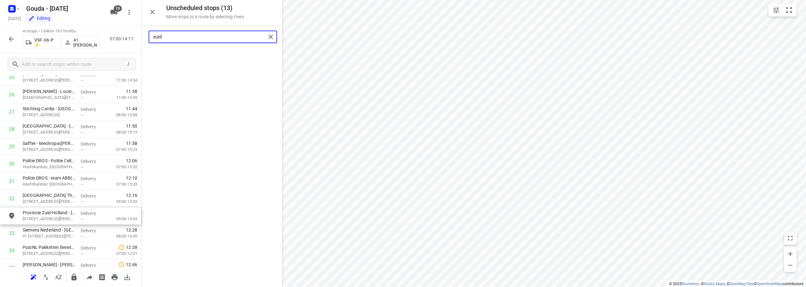
type input "zuid"
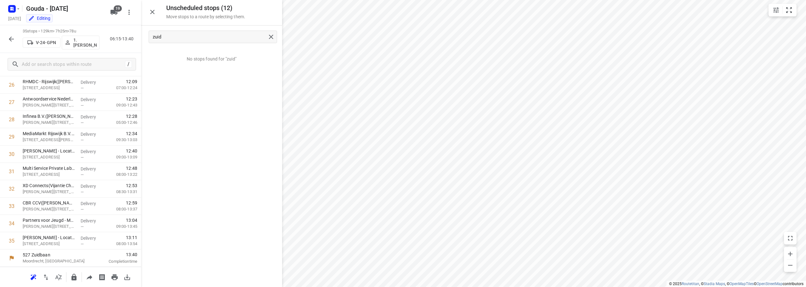
scroll to position [326, 0]
click at [10, 174] on input "checkbox" at bounding box center [11, 171] width 13 height 13
checkbox input "true"
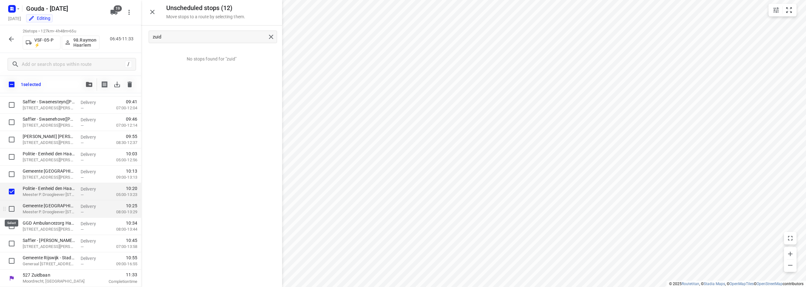
click at [10, 211] on input "checkbox" at bounding box center [11, 208] width 13 height 13
checkbox input "true"
click at [14, 173] on input "checkbox" at bounding box center [11, 174] width 13 height 13
checkbox input "true"
click at [10, 227] on input "checkbox" at bounding box center [11, 226] width 13 height 13
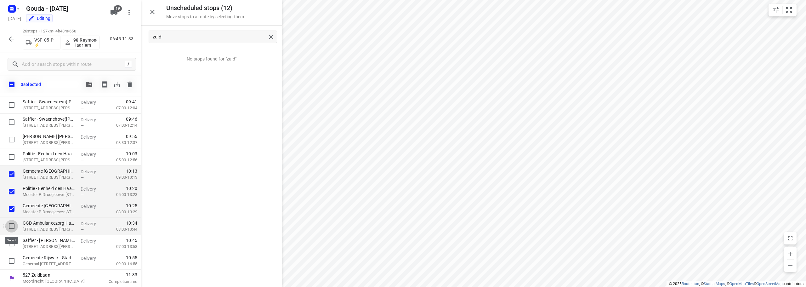
checkbox input "true"
click at [12, 243] on input "checkbox" at bounding box center [11, 243] width 13 height 13
checkbox input "true"
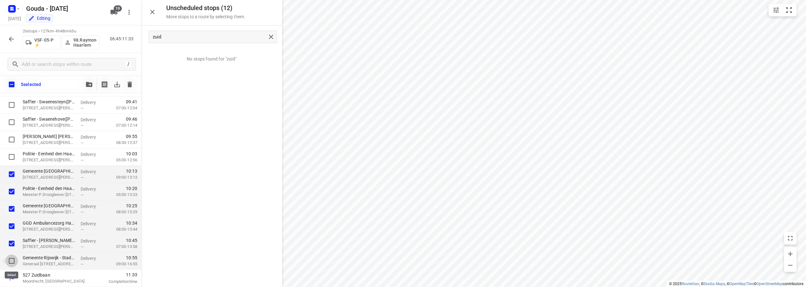
click at [8, 264] on input "checkbox" at bounding box center [11, 260] width 13 height 13
checkbox input "true"
click at [90, 88] on button "button" at bounding box center [89, 84] width 13 height 13
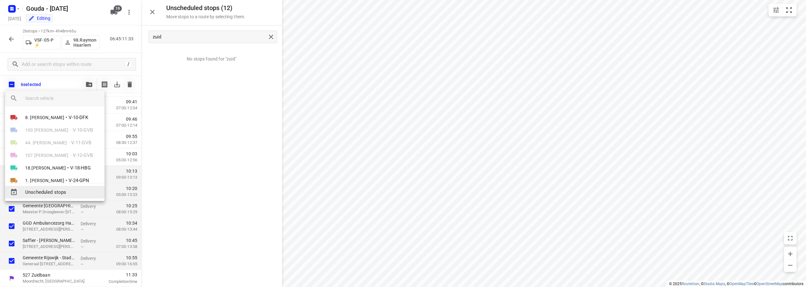
click at [68, 193] on span "Unscheduled stops" at bounding box center [62, 192] width 74 height 7
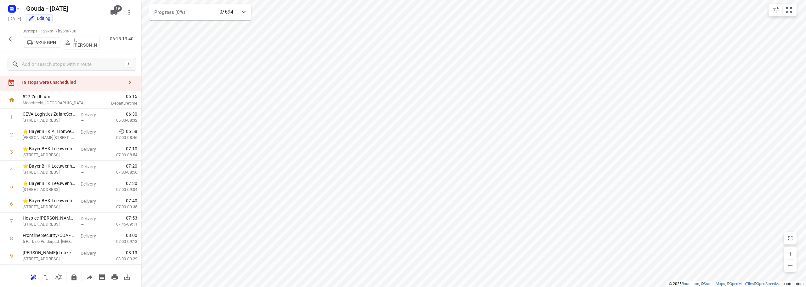
scroll to position [0, 0]
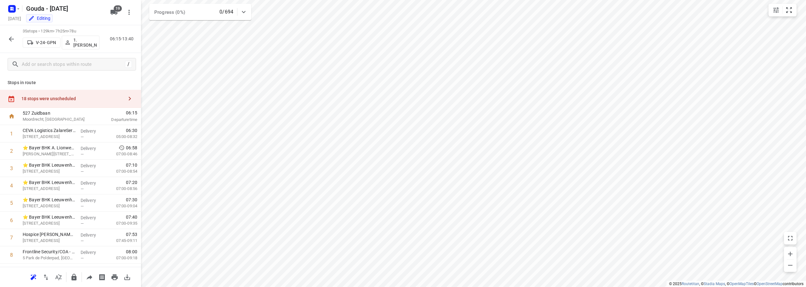
click at [61, 100] on div "18 stops were unscheduled" at bounding box center [72, 98] width 102 height 5
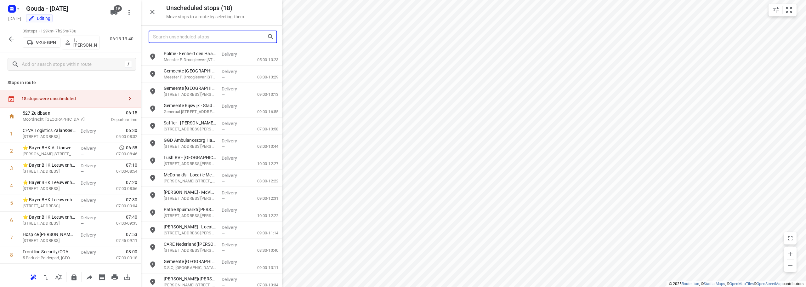
click at [222, 36] on input "Search unscheduled stops" at bounding box center [210, 37] width 114 height 10
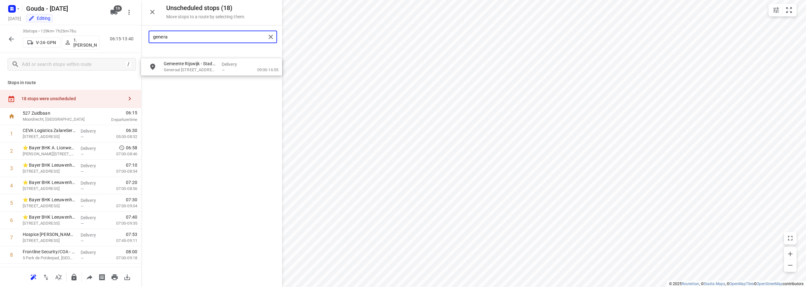
drag, startPoint x: 194, startPoint y: 56, endPoint x: 223, endPoint y: 78, distance: 36.2
drag, startPoint x: 205, startPoint y: 41, endPoint x: 0, endPoint y: 15, distance: 206.4
click at [0, 44] on div "Unscheduled stops ( 18 ) Move stops to a route by selecting them. genera Gemeen…" at bounding box center [70, 143] width 141 height 287
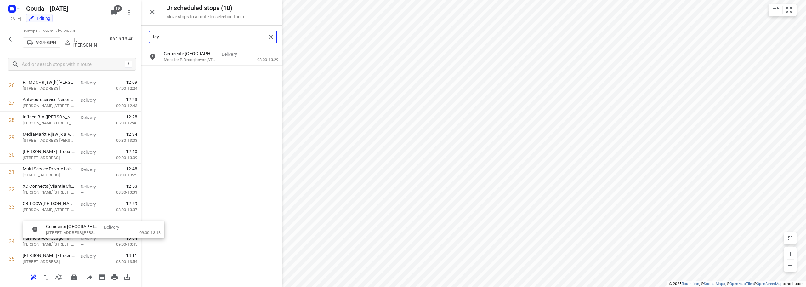
scroll to position [483, 0]
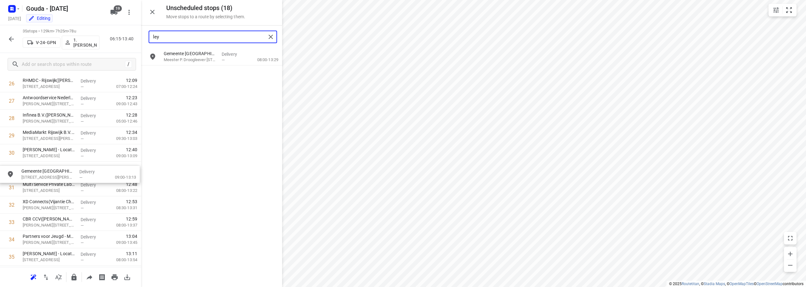
drag, startPoint x: 200, startPoint y: 75, endPoint x: 57, endPoint y: 179, distance: 177.4
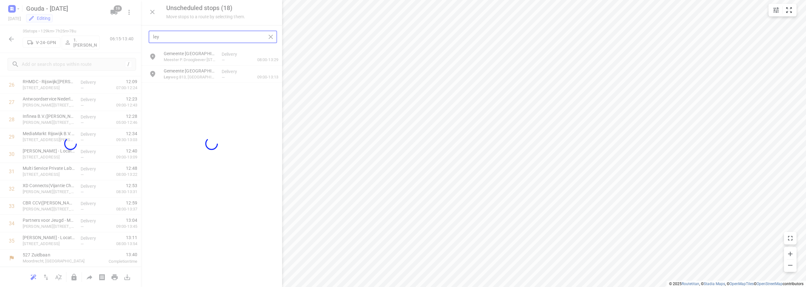
scroll to position [482, 0]
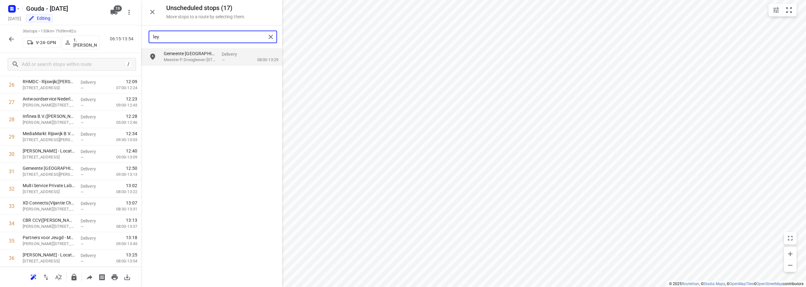
drag, startPoint x: 193, startPoint y: 35, endPoint x: 85, endPoint y: 41, distance: 108.4
click at [90, 43] on div "Unscheduled stops ( 17 ) Move stops to a route by selecting them. ley Gemeente …" at bounding box center [70, 143] width 141 height 287
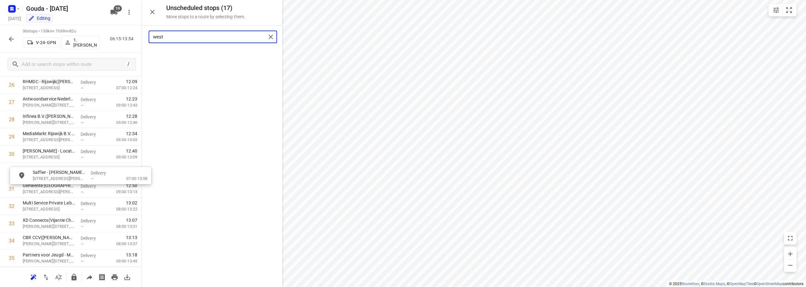
drag, startPoint x: 199, startPoint y: 59, endPoint x: 68, endPoint y: 183, distance: 180.1
drag, startPoint x: 189, startPoint y: 38, endPoint x: 20, endPoint y: 43, distance: 168.8
click at [24, 45] on div "Unscheduled stops ( 16 ) Move stops to a route by selecting them. west No stops…" at bounding box center [70, 143] width 141 height 287
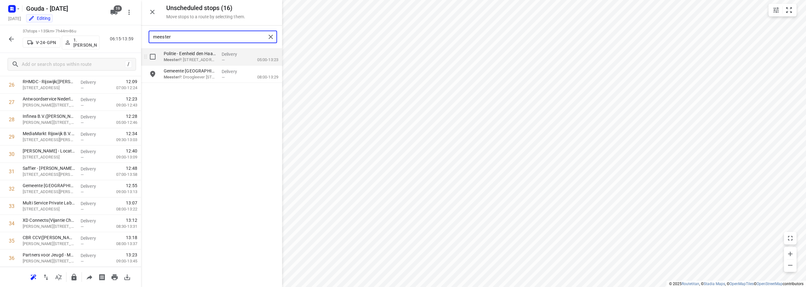
type input "meester"
click at [155, 60] on input "grid" at bounding box center [152, 56] width 13 height 13
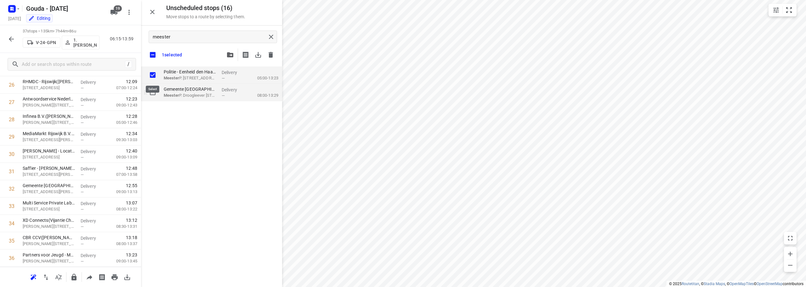
checkbox input "true"
click at [152, 93] on input "grid" at bounding box center [152, 92] width 13 height 13
checkbox input "true"
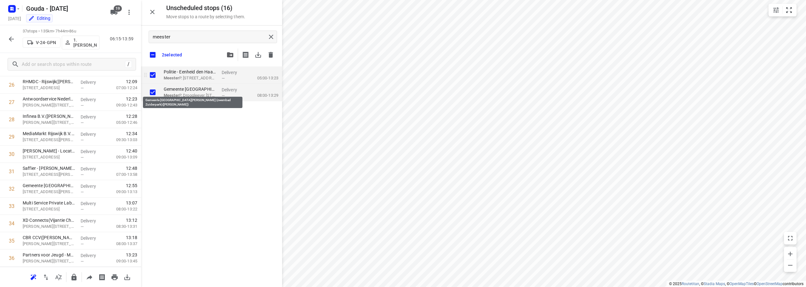
checkbox input "true"
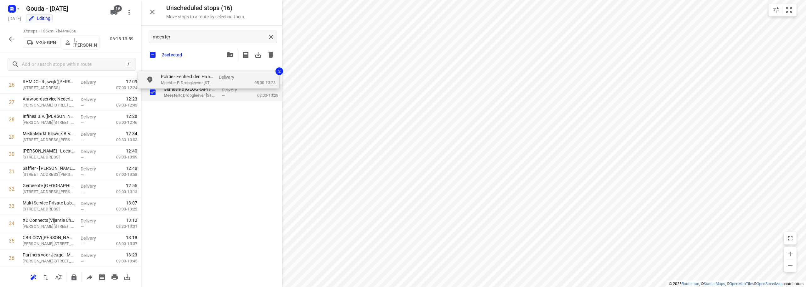
checkbox input "true"
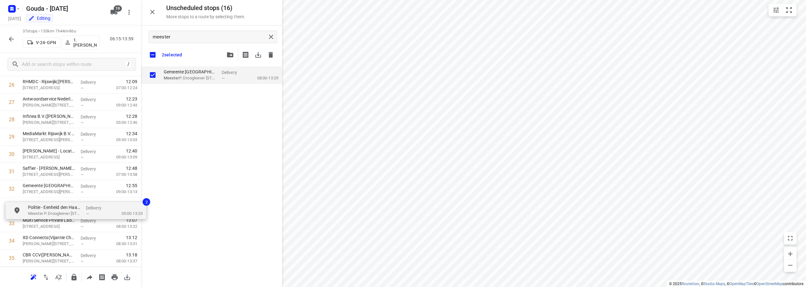
drag, startPoint x: 205, startPoint y: 70, endPoint x: 67, endPoint y: 208, distance: 195.2
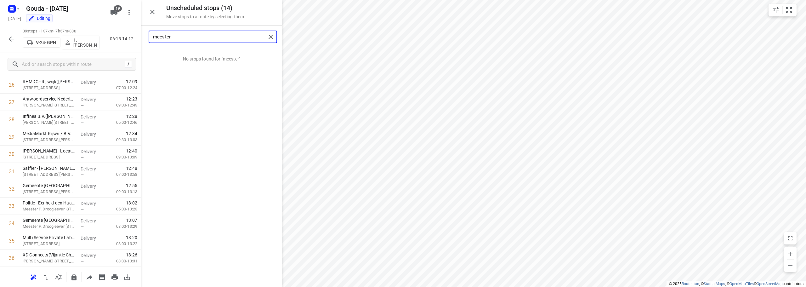
drag, startPoint x: 200, startPoint y: 40, endPoint x: 62, endPoint y: 41, distance: 137.9
click at [66, 41] on div "Unscheduled stops ( 14 ) Move stops to a route by selecting them. meester No st…" at bounding box center [70, 143] width 141 height 287
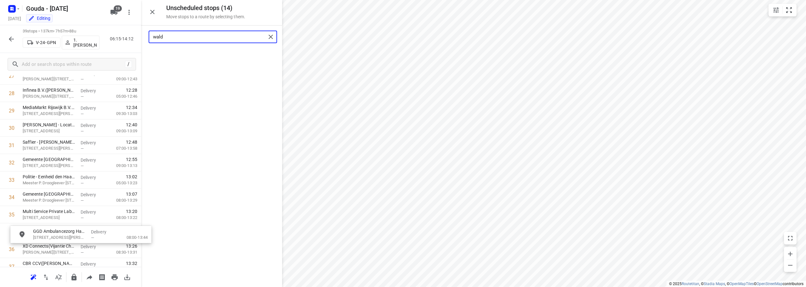
scroll to position [511, 0]
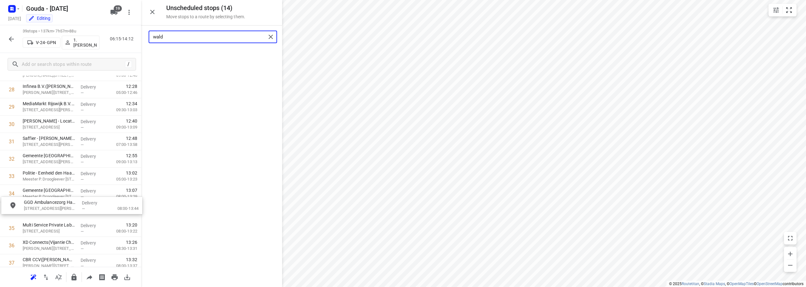
drag, startPoint x: 197, startPoint y: 56, endPoint x: 56, endPoint y: 207, distance: 206.0
drag, startPoint x: 188, startPoint y: 39, endPoint x: 48, endPoint y: 53, distance: 140.1
click at [48, 53] on div "Unscheduled stops ( 13 ) Move stops to a route by selecting them. wald No stops…" at bounding box center [70, 143] width 141 height 287
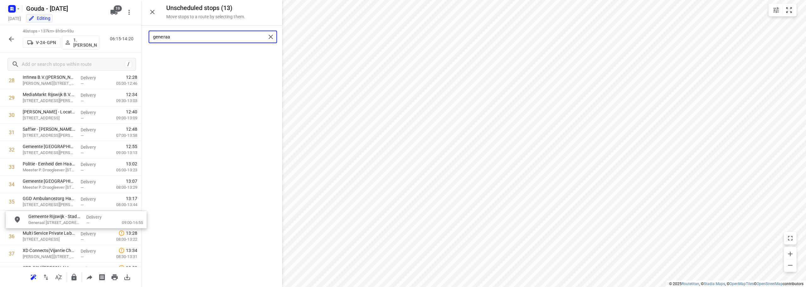
drag, startPoint x: 194, startPoint y: 60, endPoint x: 60, endPoint y: 220, distance: 208.7
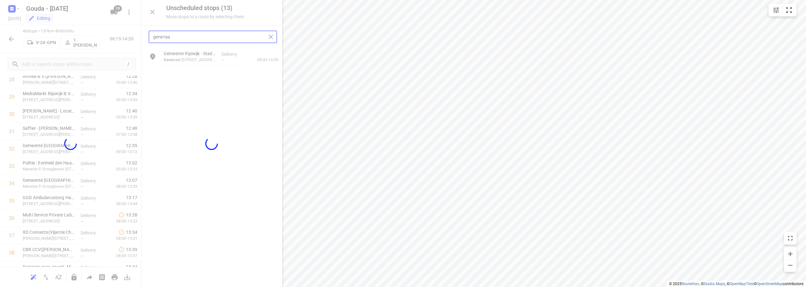
type input "generaa"
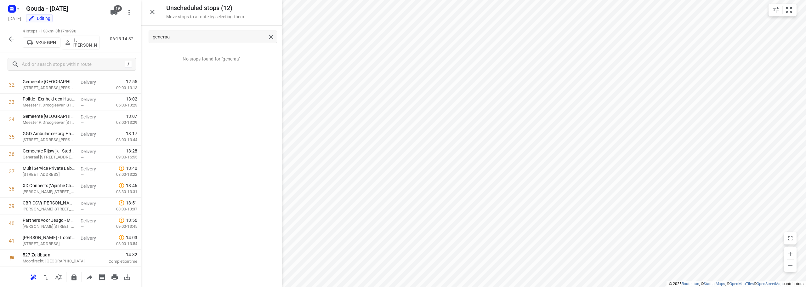
scroll to position [222, 0]
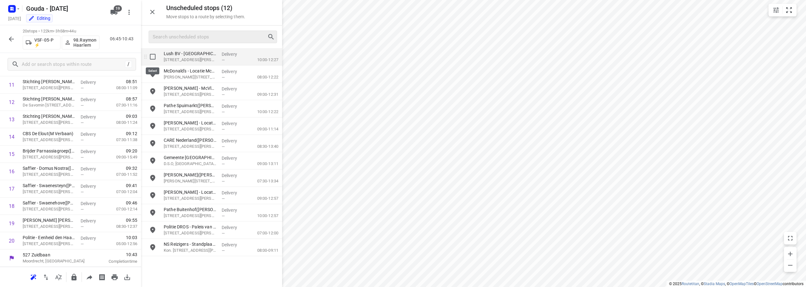
click at [151, 52] on input "grid" at bounding box center [152, 56] width 13 height 13
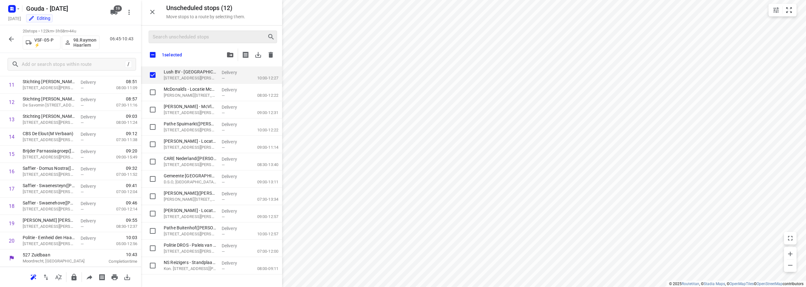
checkbox input "true"
click at [149, 53] on input "checkbox" at bounding box center [152, 54] width 13 height 13
checkbox input "true"
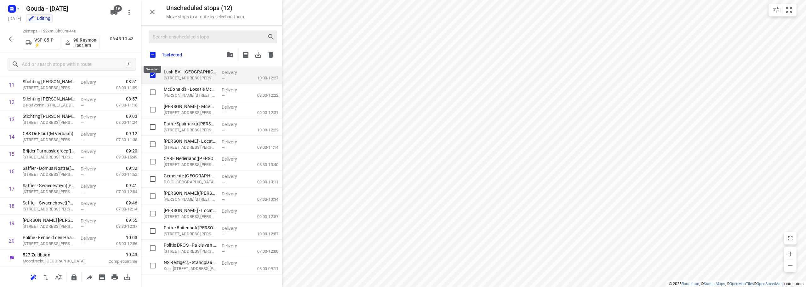
checkbox input "true"
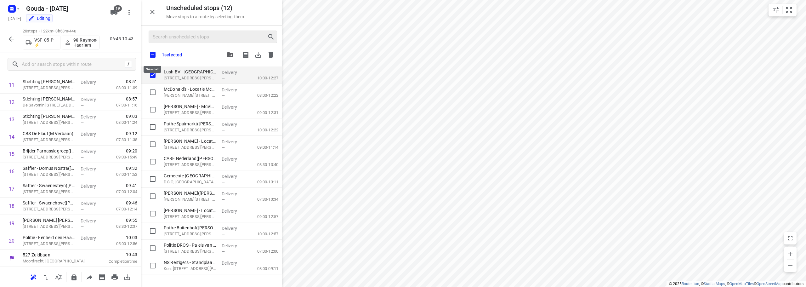
checkbox input "true"
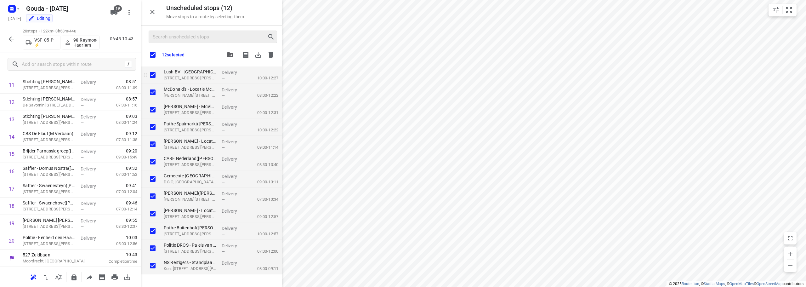
checkbox input "true"
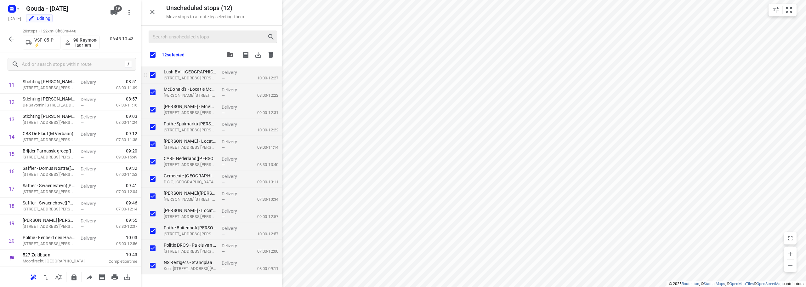
checkbox input "true"
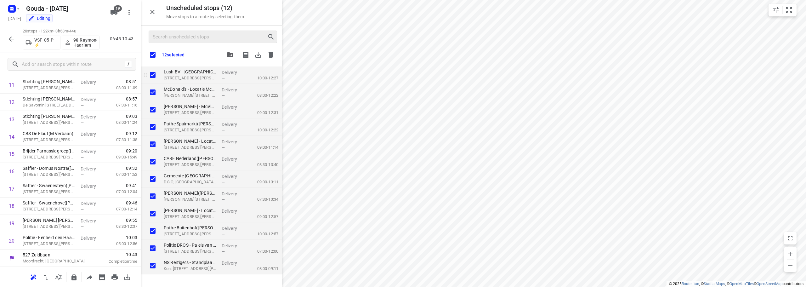
checkbox input "true"
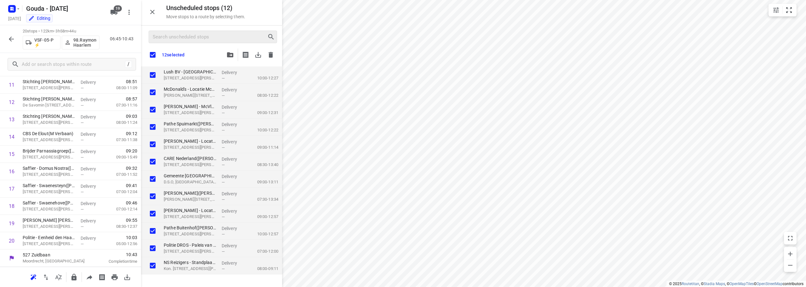
checkbox input "true"
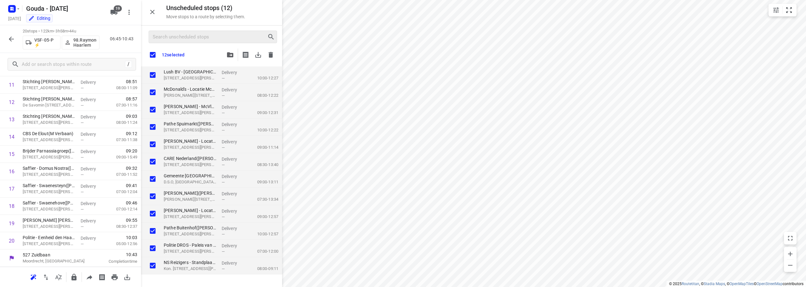
checkbox input "true"
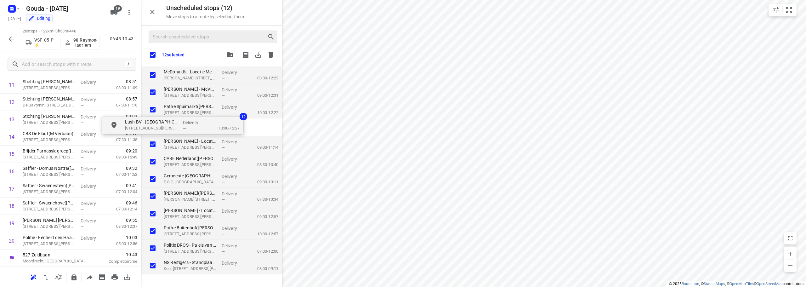
checkbox input "true"
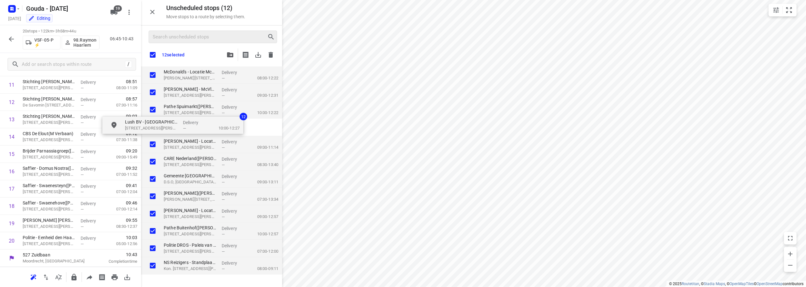
checkbox input "true"
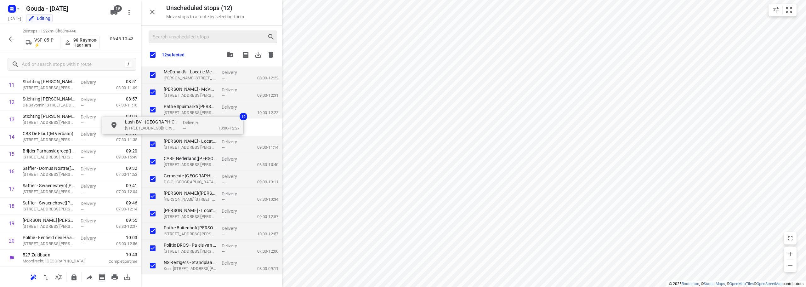
checkbox input "true"
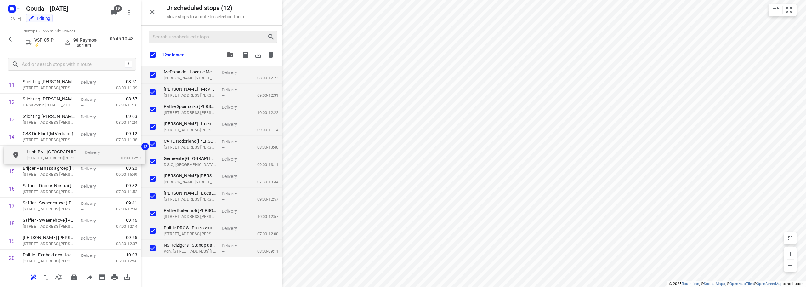
drag, startPoint x: 192, startPoint y: 76, endPoint x: 54, endPoint y: 159, distance: 160.8
checkbox input "true"
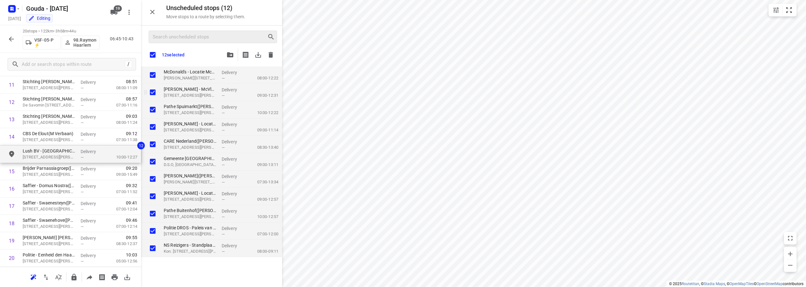
checkbox input "true"
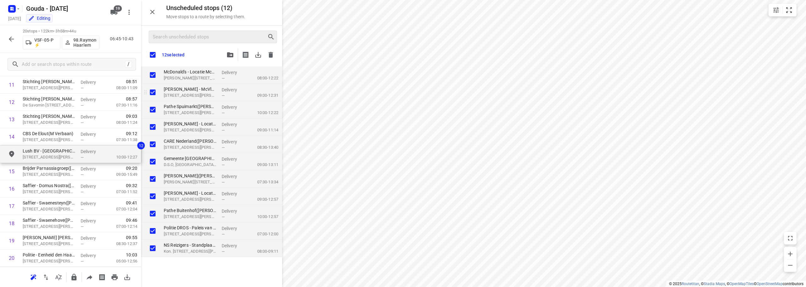
checkbox input "true"
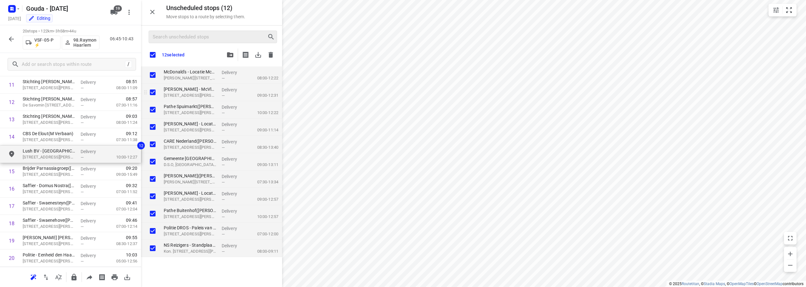
checkbox input "true"
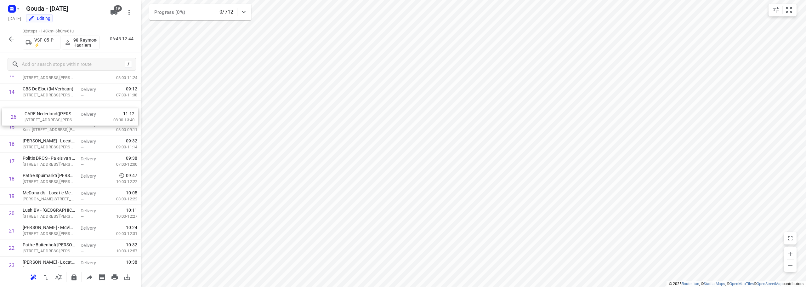
scroll to position [245, 0]
drag, startPoint x: 44, startPoint y: 217, endPoint x: 46, endPoint y: 113, distance: 104.2
click at [46, 113] on div "1 Sjaak van Schie B.V. - Maasdijk - Schenkeldijk(Johan van Capelle) Schenkeldij…" at bounding box center [70, 139] width 141 height 554
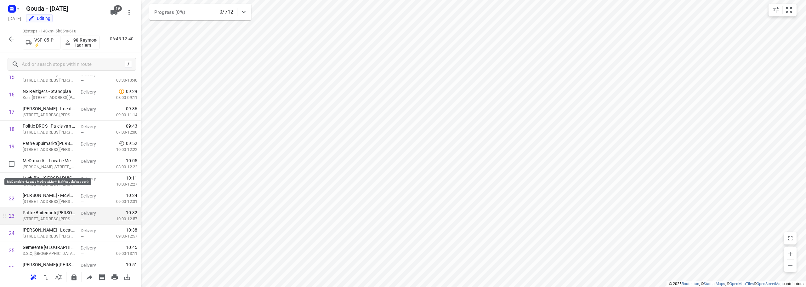
scroll to position [340, 0]
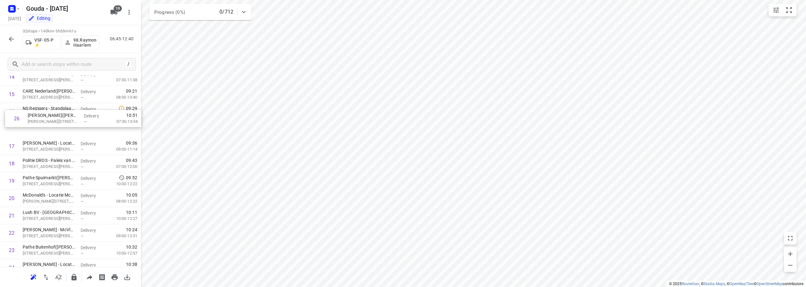
drag, startPoint x: 55, startPoint y: 206, endPoint x: 60, endPoint y: 113, distance: 92.7
click at [60, 113] on div "1 Sjaak van Schie B.V. - Maasdijk - Schenkeldijk(Johan van Capelle) Schenkeldij…" at bounding box center [70, 120] width 141 height 554
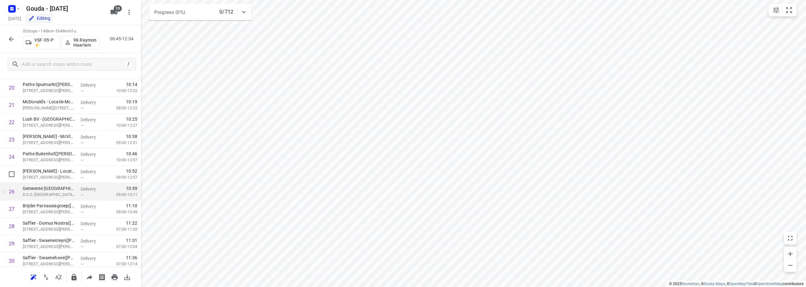
scroll to position [358, 0]
click at [12, 159] on input "checkbox" at bounding box center [11, 156] width 13 height 13
checkbox input "true"
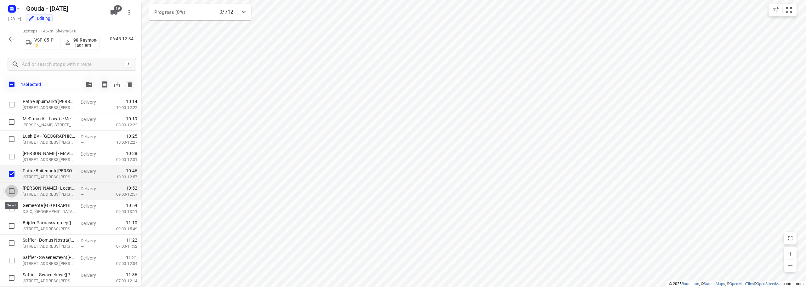
click at [12, 189] on input "checkbox" at bounding box center [11, 191] width 13 height 13
checkbox input "true"
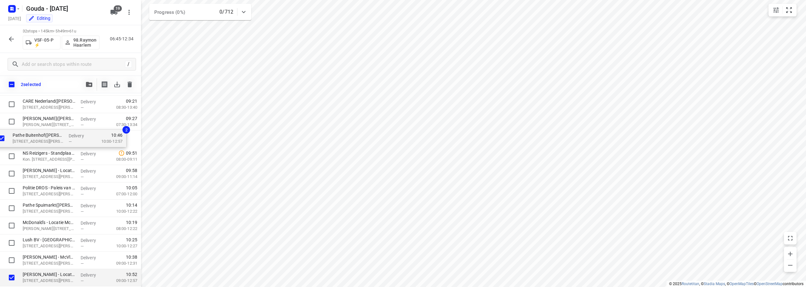
scroll to position [268, 0]
drag, startPoint x: 59, startPoint y: 237, endPoint x: 50, endPoint y: 131, distance: 106.5
click at [50, 131] on div "Sjaak van Schie B.V. - Maasdijk - Schenkeldijk(Johan van Capelle) Schenkeldijk …" at bounding box center [70, 134] width 141 height 554
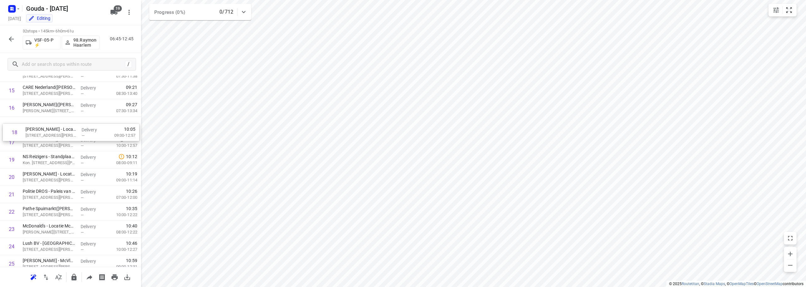
drag, startPoint x: 35, startPoint y: 143, endPoint x: 38, endPoint y: 130, distance: 13.2
click at [38, 130] on div "1 Sjaak van Schie B.V. - Maasdijk - Schenkeldijk(Johan van Capelle) Schenkeldij…" at bounding box center [70, 116] width 141 height 554
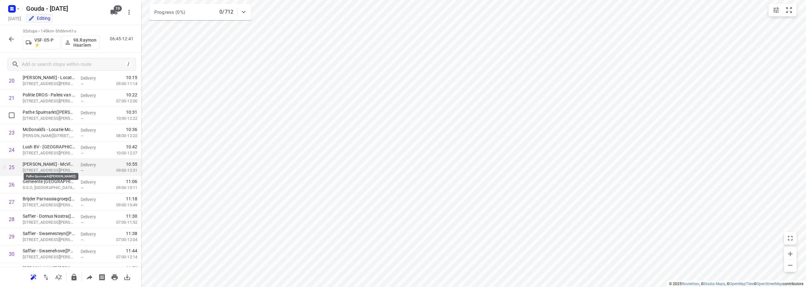
scroll to position [286, 0]
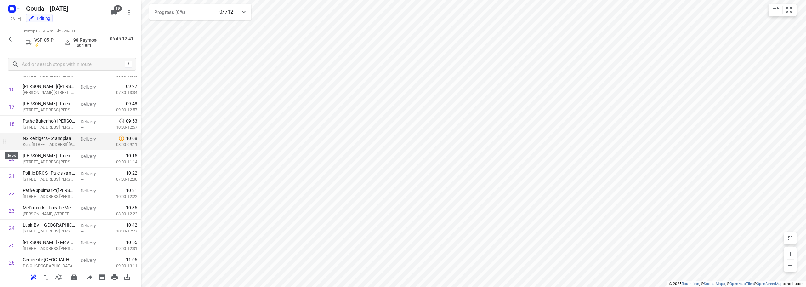
click at [13, 141] on input "checkbox" at bounding box center [11, 141] width 13 height 13
checkbox input "true"
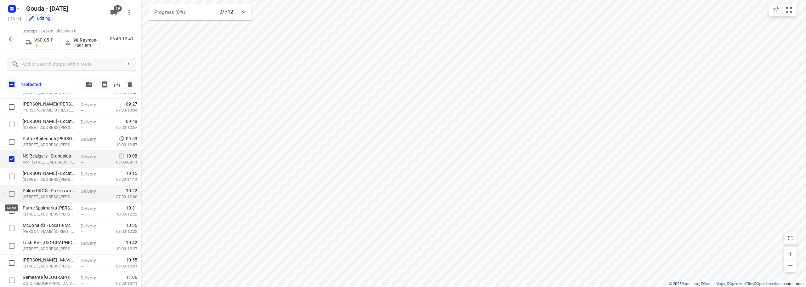
click at [10, 194] on input "checkbox" at bounding box center [11, 193] width 13 height 13
checkbox input "true"
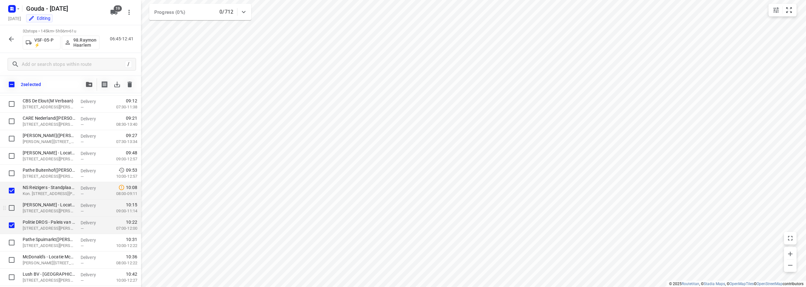
scroll to position [223, 0]
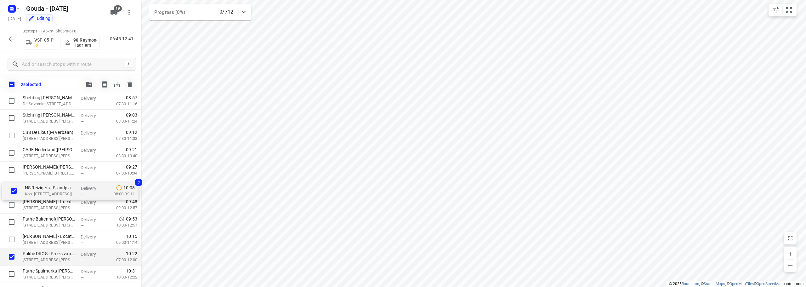
drag, startPoint x: 39, startPoint y: 219, endPoint x: 42, endPoint y: 184, distance: 34.4
click at [42, 184] on div "Sjaak van Schie B.V. - Maasdijk - Schenkeldijk(Johan van Capelle) Schenkeldijk …" at bounding box center [70, 179] width 141 height 554
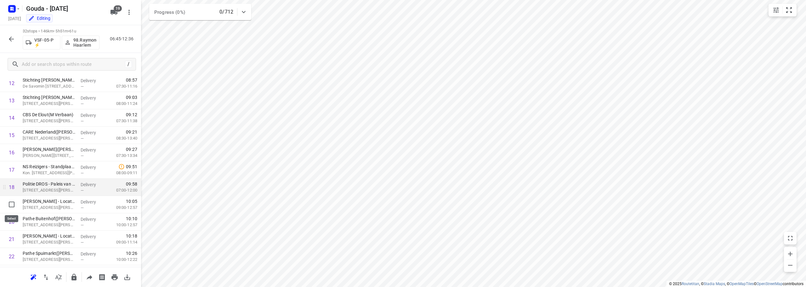
click at [13, 207] on input "checkbox" at bounding box center [11, 204] width 13 height 13
checkbox input "true"
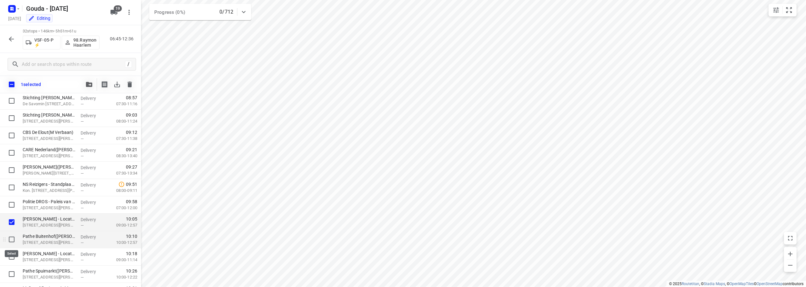
click at [12, 239] on input "checkbox" at bounding box center [11, 239] width 13 height 13
checkbox input "true"
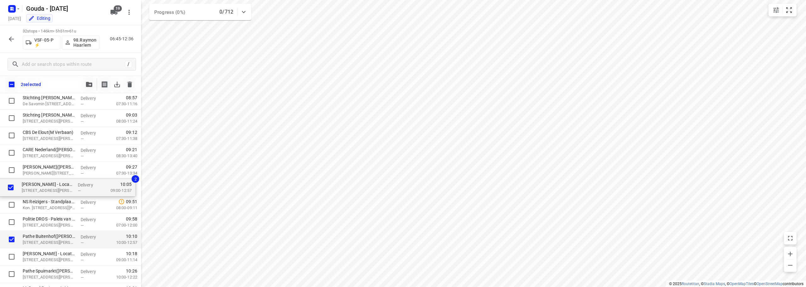
drag, startPoint x: 35, startPoint y: 225, endPoint x: 34, endPoint y: 184, distance: 40.6
click at [34, 184] on div "Sjaak van Schie B.V. - Maasdijk - Schenkeldijk(Johan van Capelle) Schenkeldijk …" at bounding box center [70, 179] width 141 height 554
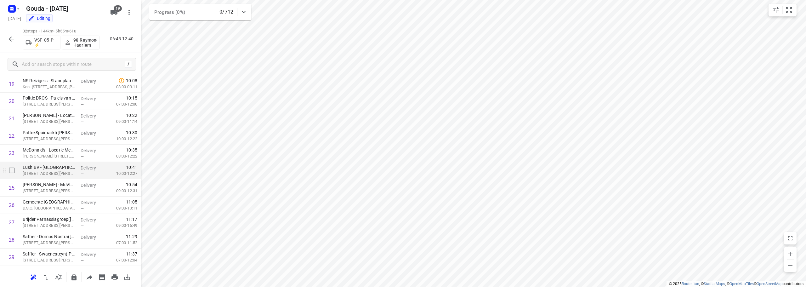
scroll to position [349, 0]
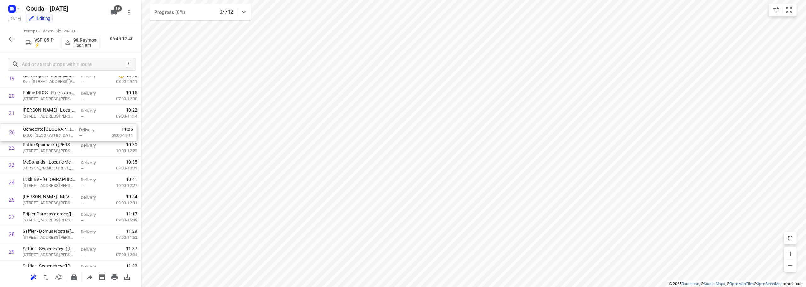
drag, startPoint x: 65, startPoint y: 202, endPoint x: 65, endPoint y: 133, distance: 69.6
click at [65, 133] on div "1 Sjaak van Schie B.V. - Maasdijk - Schenkeldijk(Johan van Capelle) Schenkeldij…" at bounding box center [70, 35] width 141 height 554
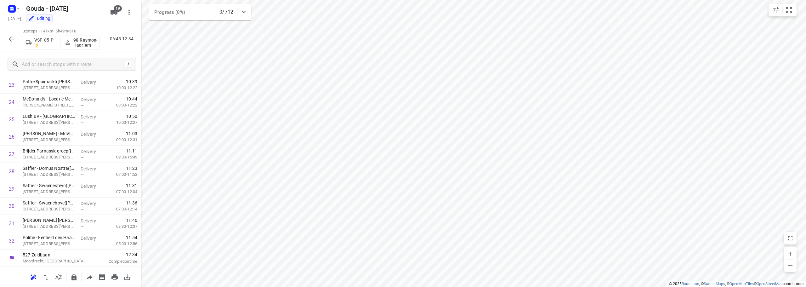
scroll to position [31, 0]
click at [11, 39] on icon "button" at bounding box center [11, 39] width 5 height 5
click at [14, 39] on icon "button" at bounding box center [12, 39] width 8 height 8
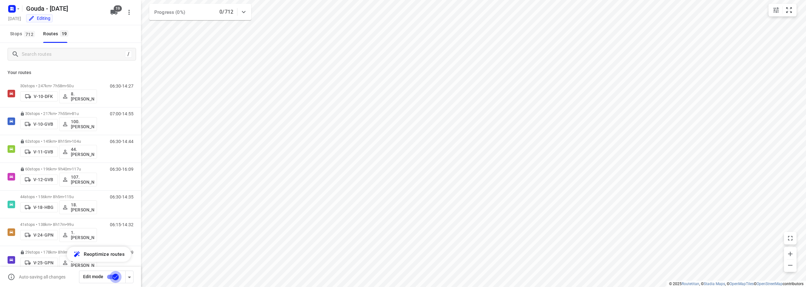
click at [116, 278] on input "checkbox" at bounding box center [116, 277] width 36 height 12
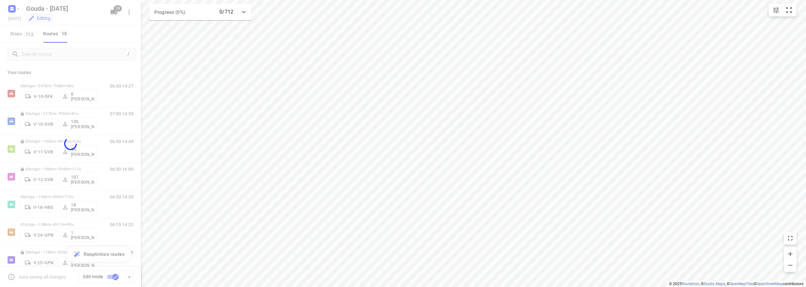
checkbox input "false"
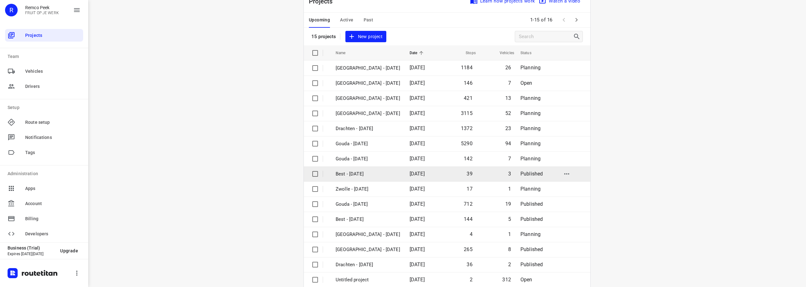
scroll to position [31, 0]
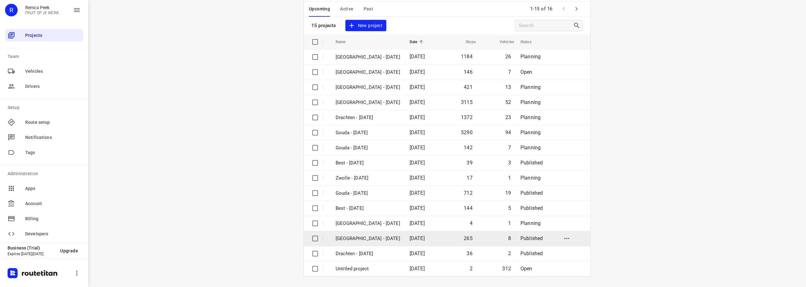
click at [366, 236] on p "[GEOGRAPHIC_DATA] - [DATE]" at bounding box center [368, 238] width 65 height 7
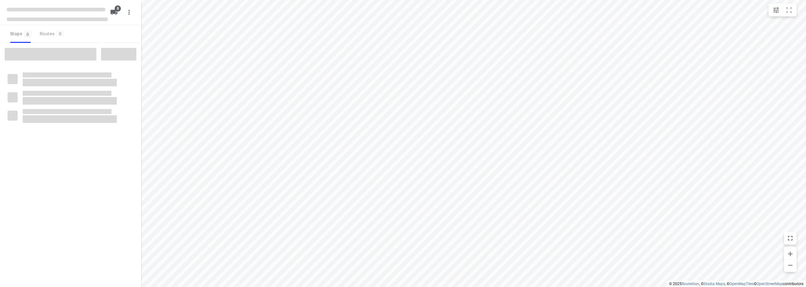
checkbox input "true"
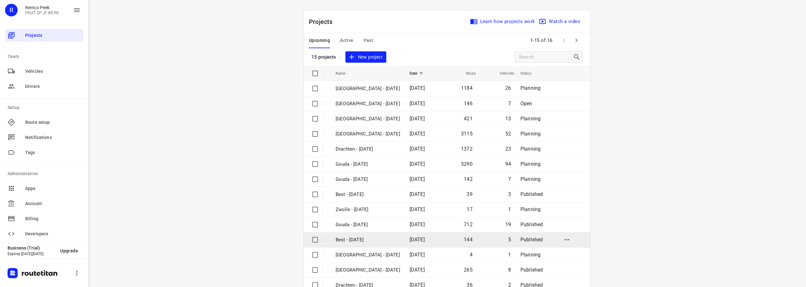
click at [367, 236] on p "Best - [DATE]" at bounding box center [368, 239] width 65 height 7
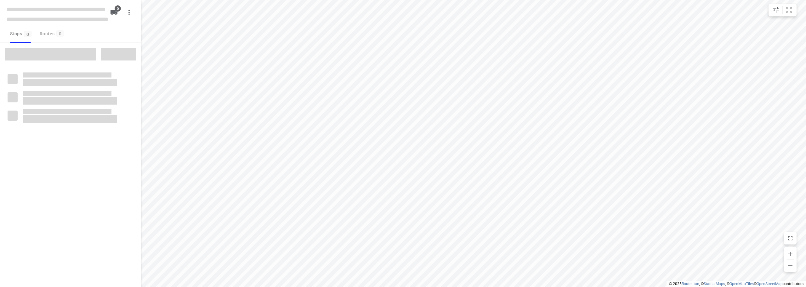
checkbox input "true"
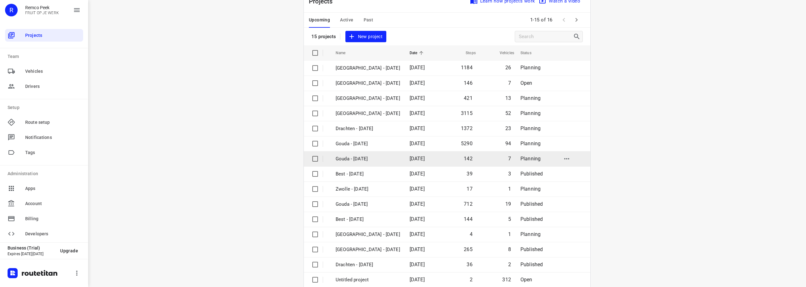
scroll to position [31, 0]
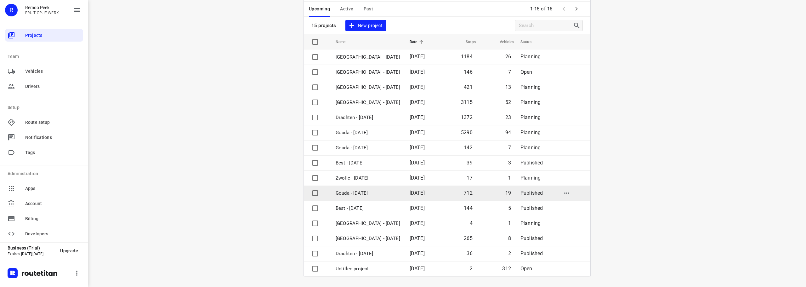
click at [364, 190] on p "Gouda - [DATE]" at bounding box center [368, 192] width 65 height 7
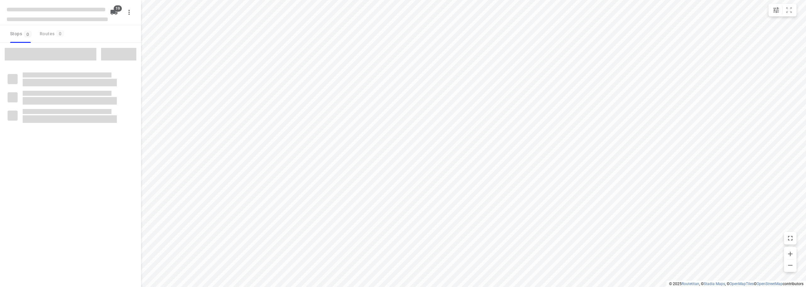
checkbox input "true"
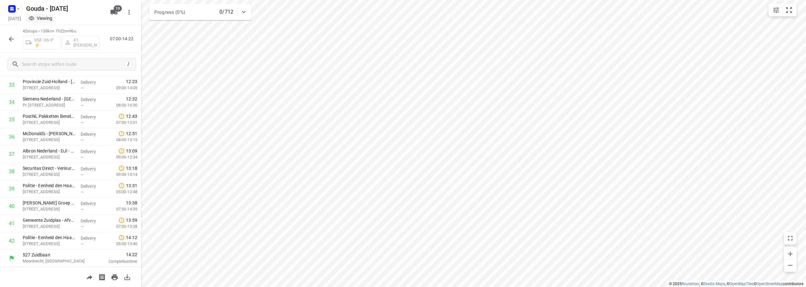
scroll to position [585, 0]
click at [11, 221] on input "checkbox" at bounding box center [11, 223] width 13 height 13
checkbox input "true"
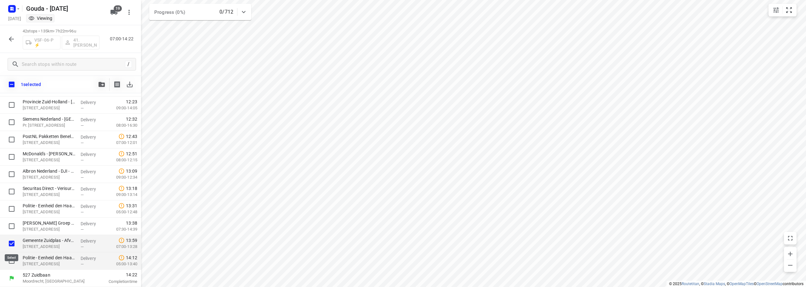
click at [11, 255] on input "checkbox" at bounding box center [11, 260] width 13 height 13
checkbox input "true"
click at [10, 38] on icon "button" at bounding box center [11, 39] width 5 height 5
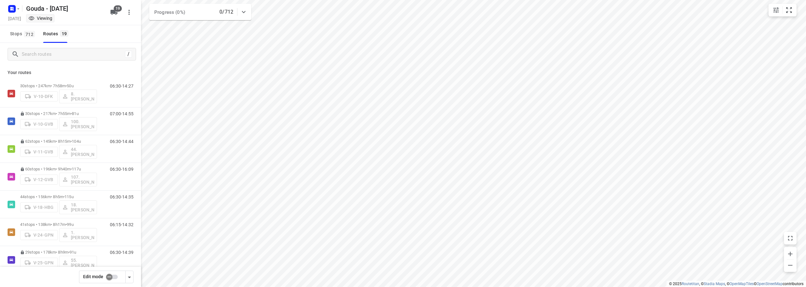
click at [110, 278] on input "checkbox" at bounding box center [109, 277] width 36 height 12
checkbox input "false"
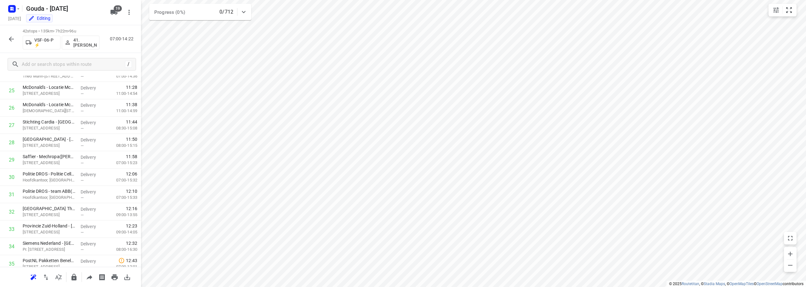
scroll to position [585, 0]
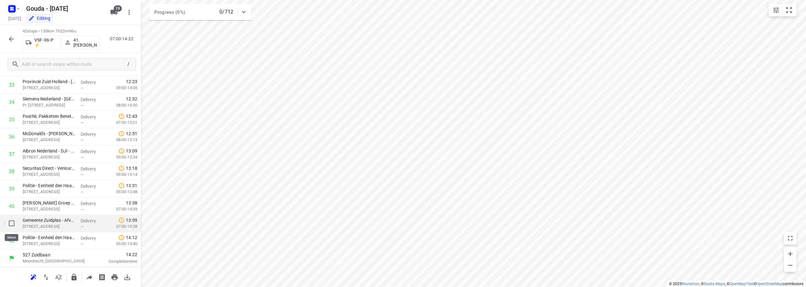
click at [16, 224] on input "checkbox" at bounding box center [11, 223] width 13 height 13
checkbox input "true"
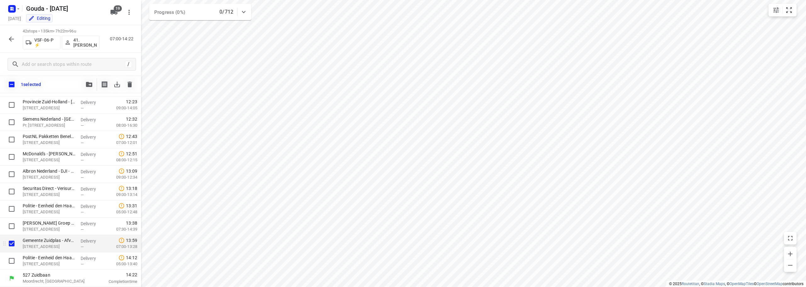
scroll to position [582, 0]
click at [12, 259] on input "checkbox" at bounding box center [11, 260] width 13 height 13
checkbox input "true"
click at [90, 90] on button "button" at bounding box center [89, 84] width 13 height 13
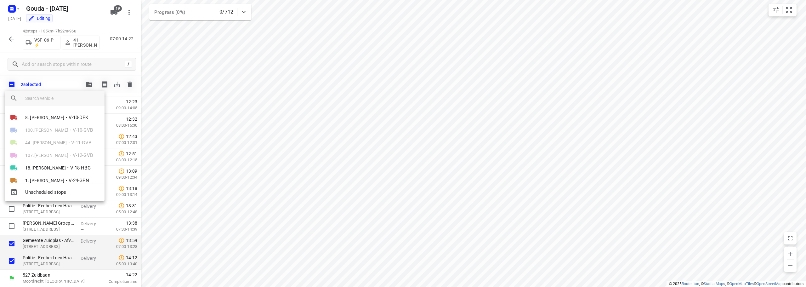
click at [54, 199] on div "Unscheduled stops" at bounding box center [54, 192] width 99 height 18
click at [76, 193] on span "Unscheduled stops" at bounding box center [62, 192] width 74 height 7
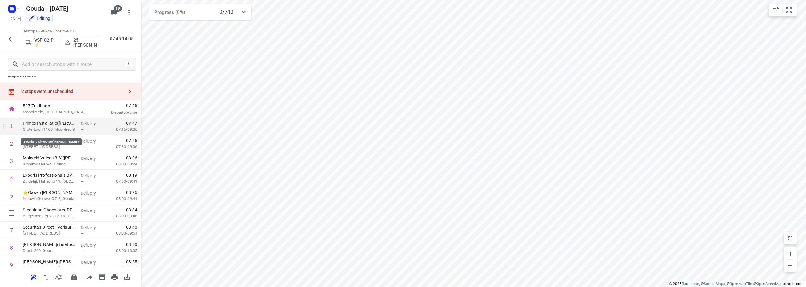
scroll to position [0, 0]
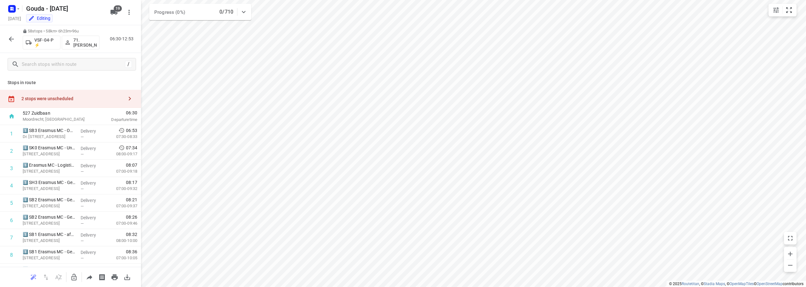
click at [76, 99] on div "2 stops were unscheduled" at bounding box center [72, 98] width 102 height 5
click at [152, 56] on input "grid" at bounding box center [152, 56] width 13 height 13
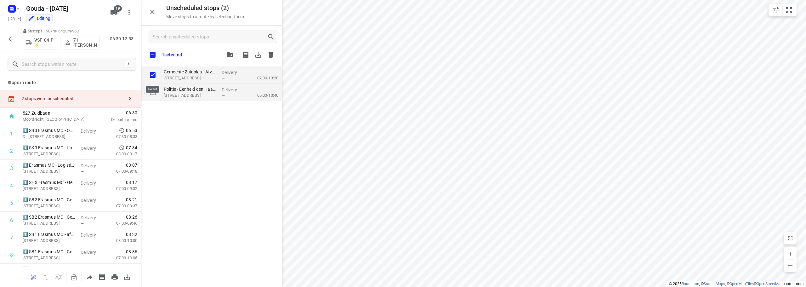
checkbox input "true"
drag, startPoint x: 154, startPoint y: 95, endPoint x: 181, endPoint y: 82, distance: 30.5
click at [154, 95] on input "grid" at bounding box center [152, 92] width 13 height 13
checkbox input "true"
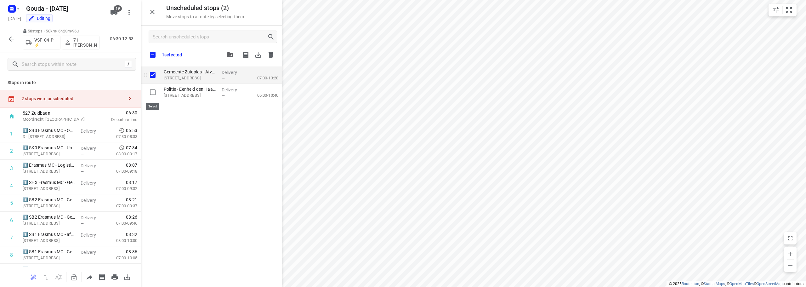
checkbox input "true"
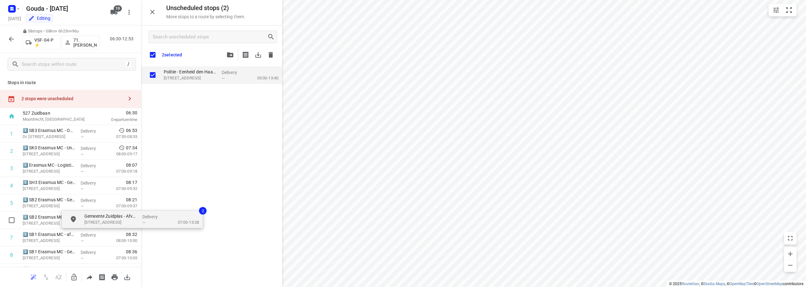
checkbox input "true"
drag, startPoint x: 189, startPoint y: 76, endPoint x: 169, endPoint y: 190, distance: 115.5
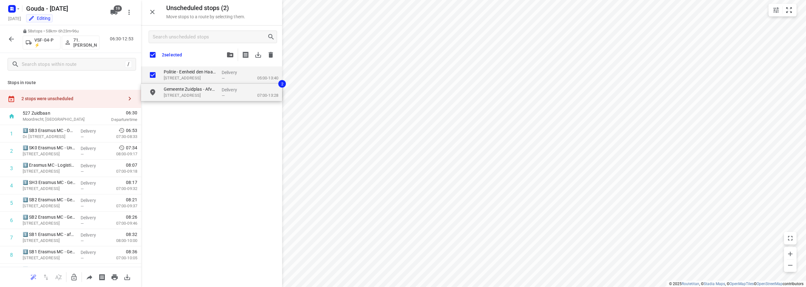
click at [73, 275] on icon "button" at bounding box center [74, 277] width 8 height 8
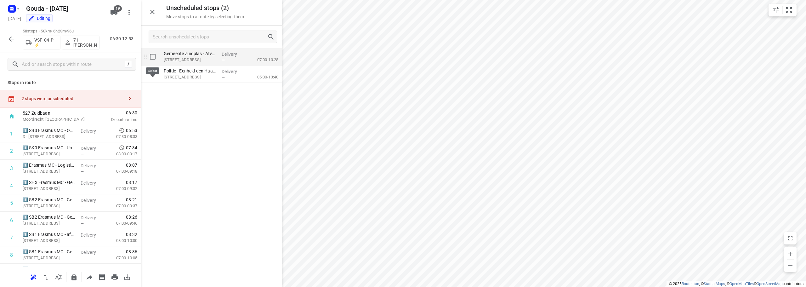
click at [154, 58] on input "grid" at bounding box center [152, 56] width 13 height 13
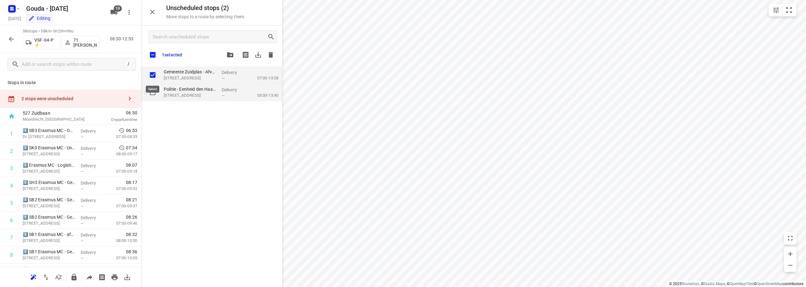
checkbox input "true"
drag, startPoint x: 151, startPoint y: 97, endPoint x: 190, endPoint y: 66, distance: 49.1
click at [152, 97] on input "grid" at bounding box center [152, 92] width 13 height 13
checkbox input "true"
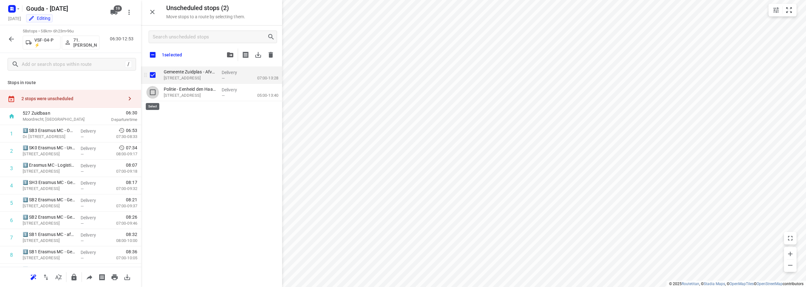
checkbox input "true"
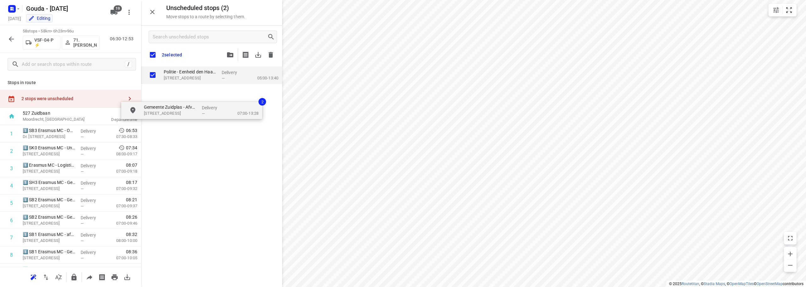
checkbox input "true"
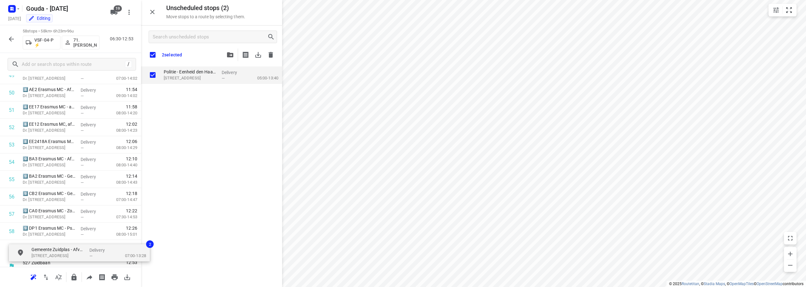
scroll to position [902, 0]
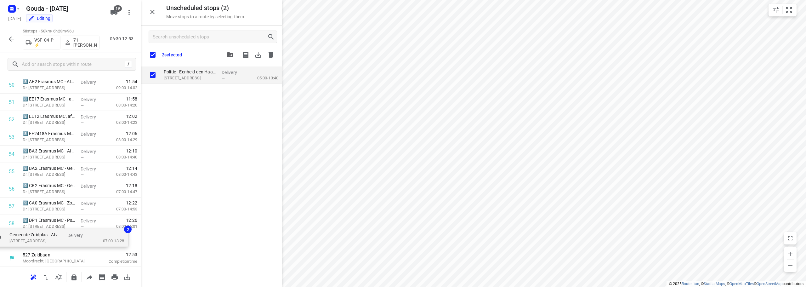
drag, startPoint x: 190, startPoint y: 66, endPoint x: 34, endPoint y: 231, distance: 226.7
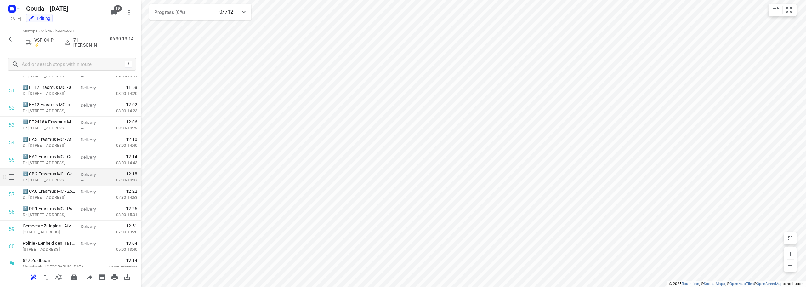
scroll to position [896, 0]
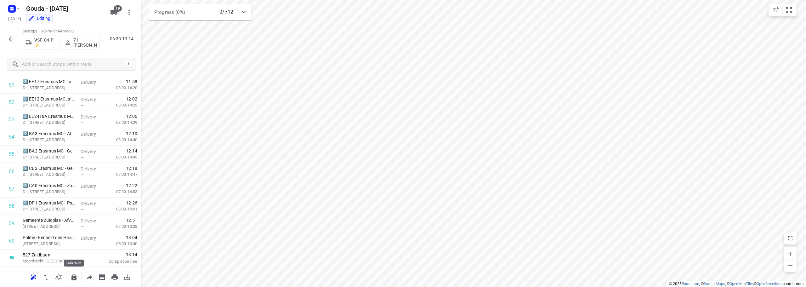
click at [74, 275] on icon "button" at bounding box center [74, 277] width 8 height 8
click at [11, 38] on icon "button" at bounding box center [12, 39] width 8 height 8
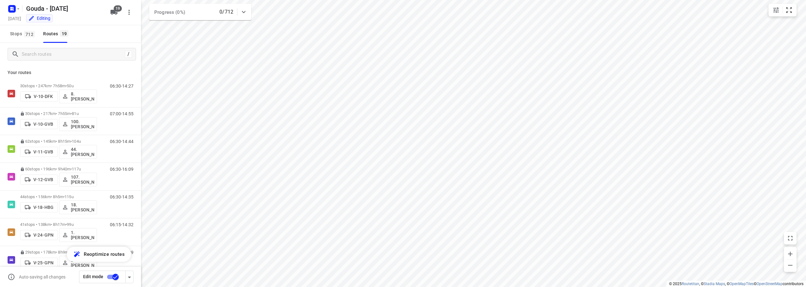
click at [110, 279] on input "checkbox" at bounding box center [116, 277] width 36 height 12
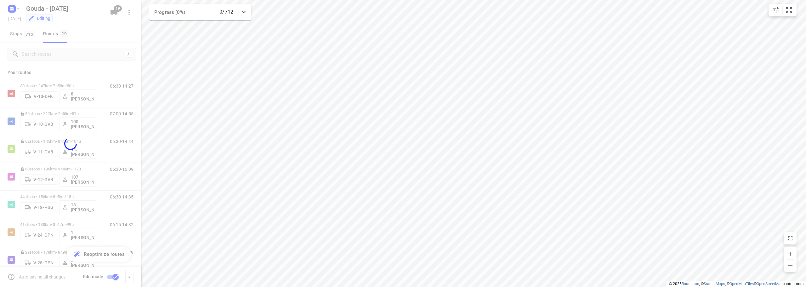
checkbox input "false"
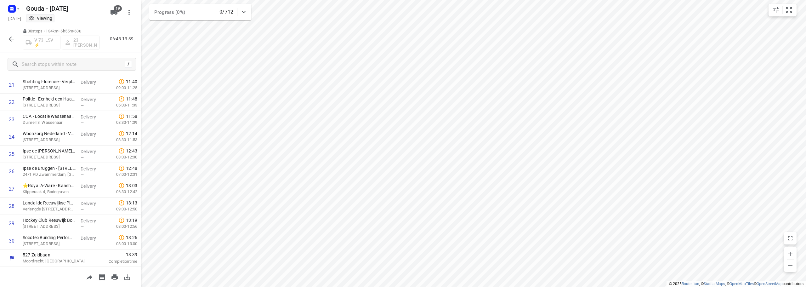
scroll to position [377, 0]
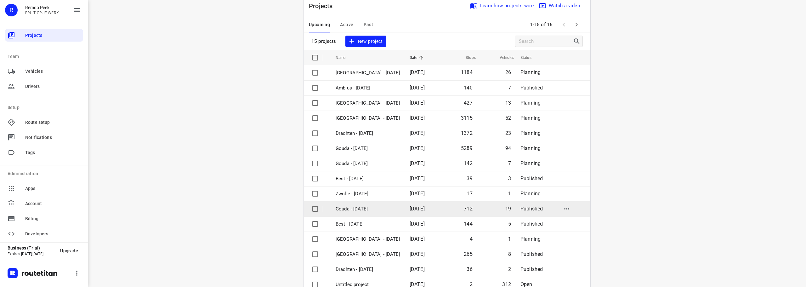
scroll to position [31, 0]
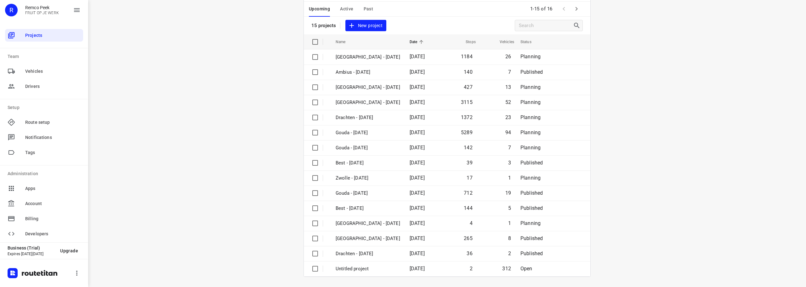
click at [351, 6] on div "Upcoming Active Past" at bounding box center [346, 9] width 74 height 15
click at [348, 7] on span "Active" at bounding box center [346, 9] width 13 height 8
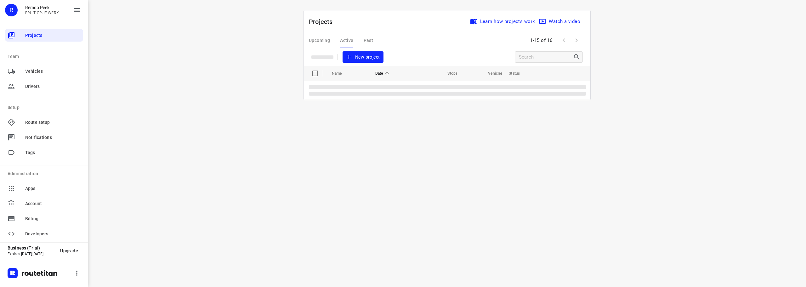
scroll to position [0, 0]
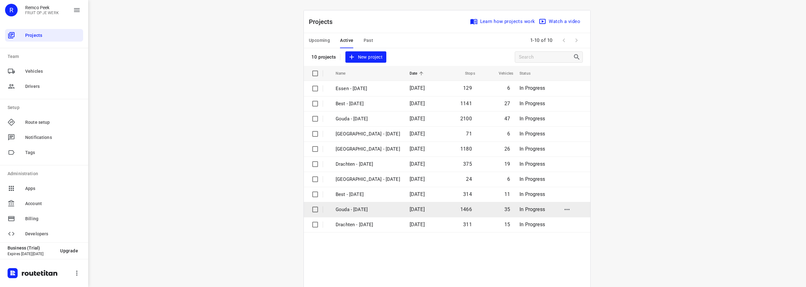
click at [363, 204] on td "Gouda - Tuesday" at bounding box center [366, 209] width 75 height 15
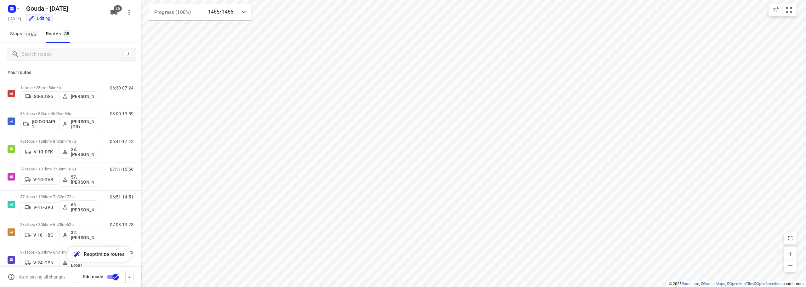
checkbox input "true"
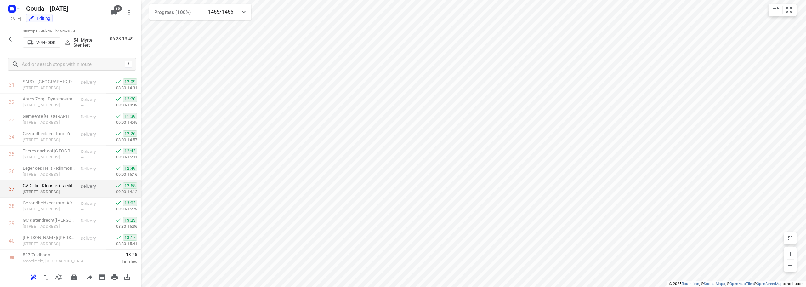
scroll to position [550, 0]
click at [7, 36] on button "button" at bounding box center [11, 39] width 13 height 13
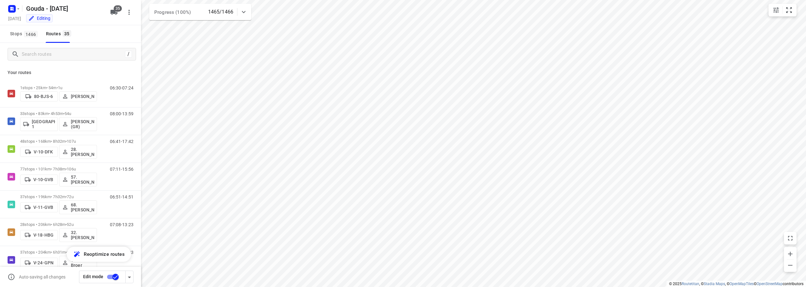
click at [344, 286] on html "i © 2025 Routetitan , © Stadia Maps , © OpenMapTiles © OpenStreetMap contributo…" at bounding box center [403, 143] width 806 height 287
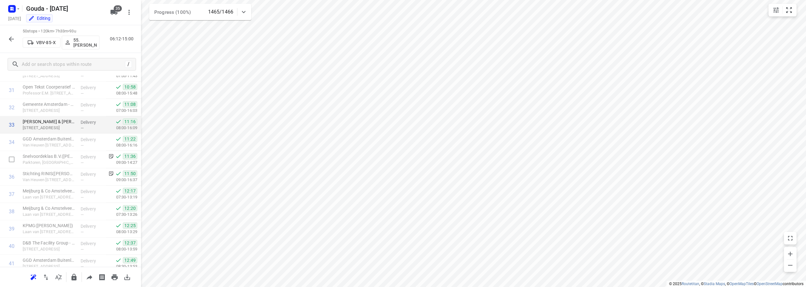
scroll to position [534, 0]
